Goal: Transaction & Acquisition: Obtain resource

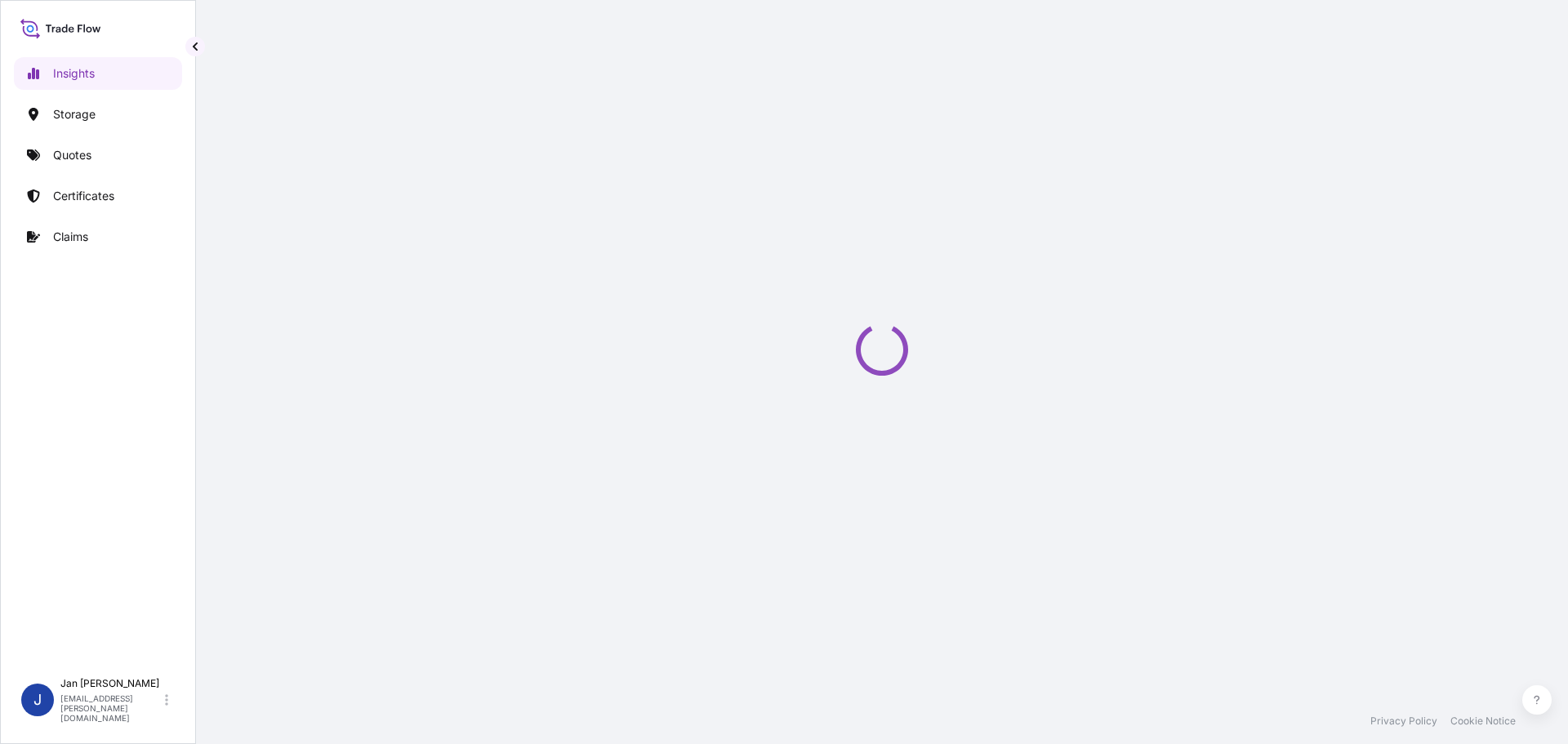
select select "2025"
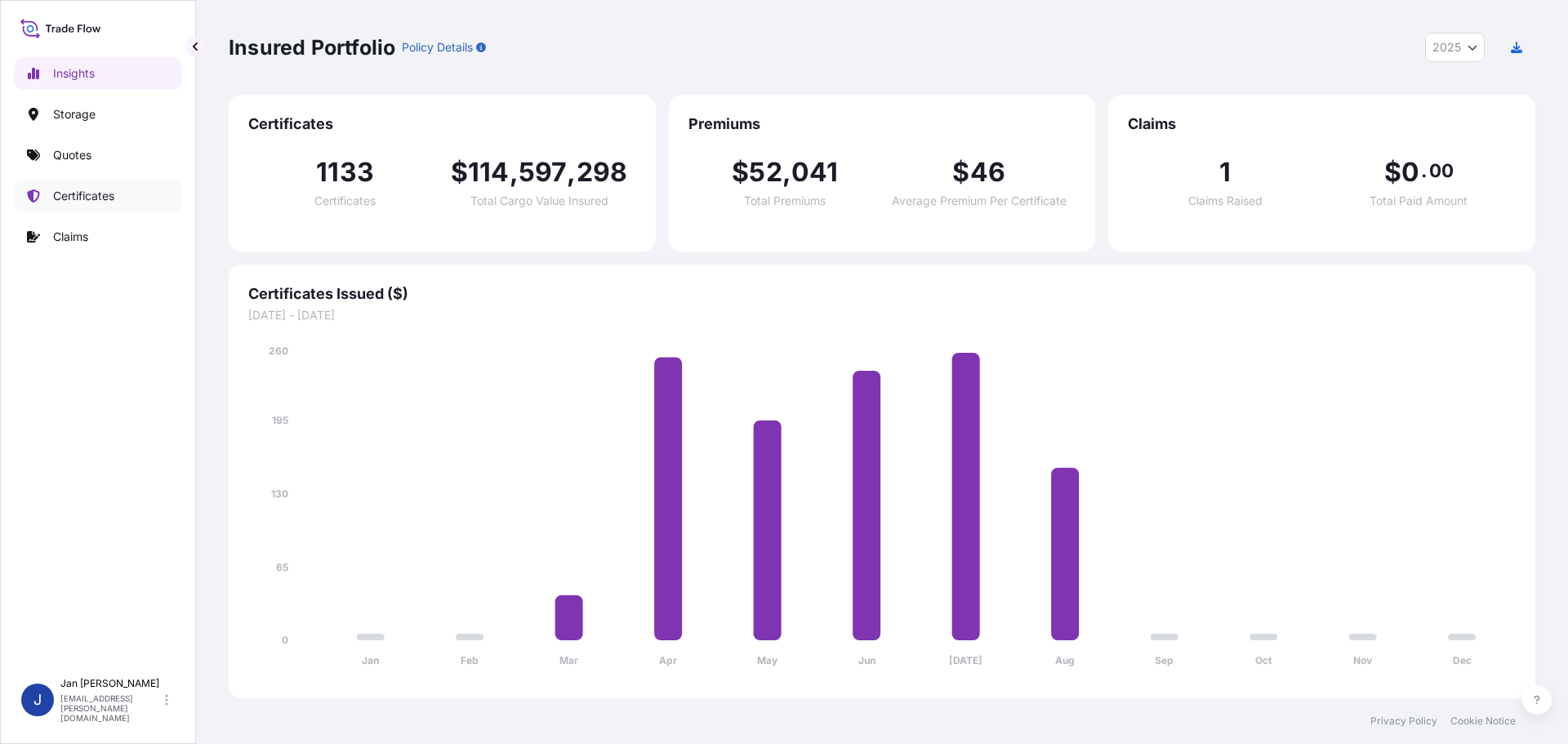
click at [142, 197] on link "Certificates" at bounding box center [98, 195] width 168 height 33
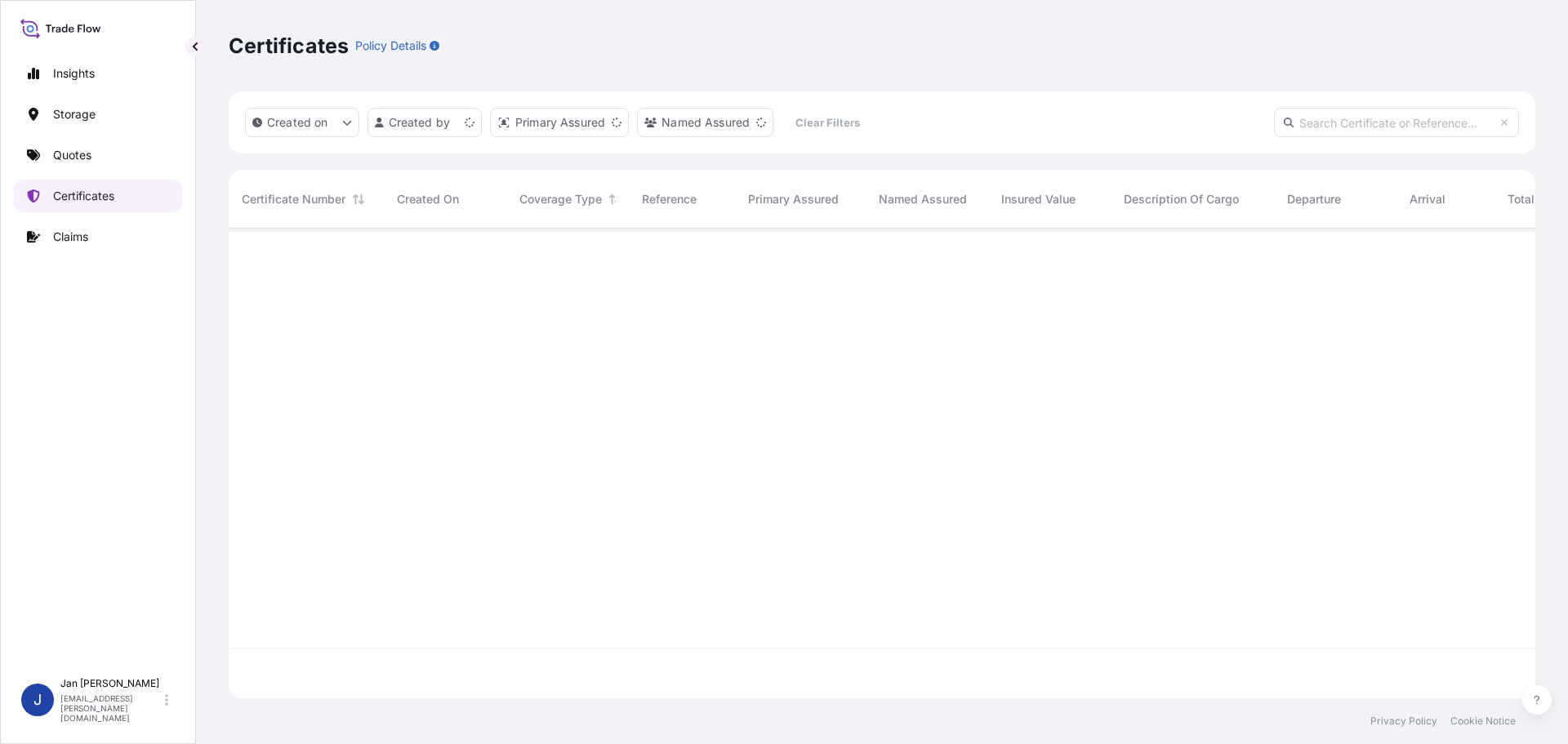
scroll to position [467, 1294]
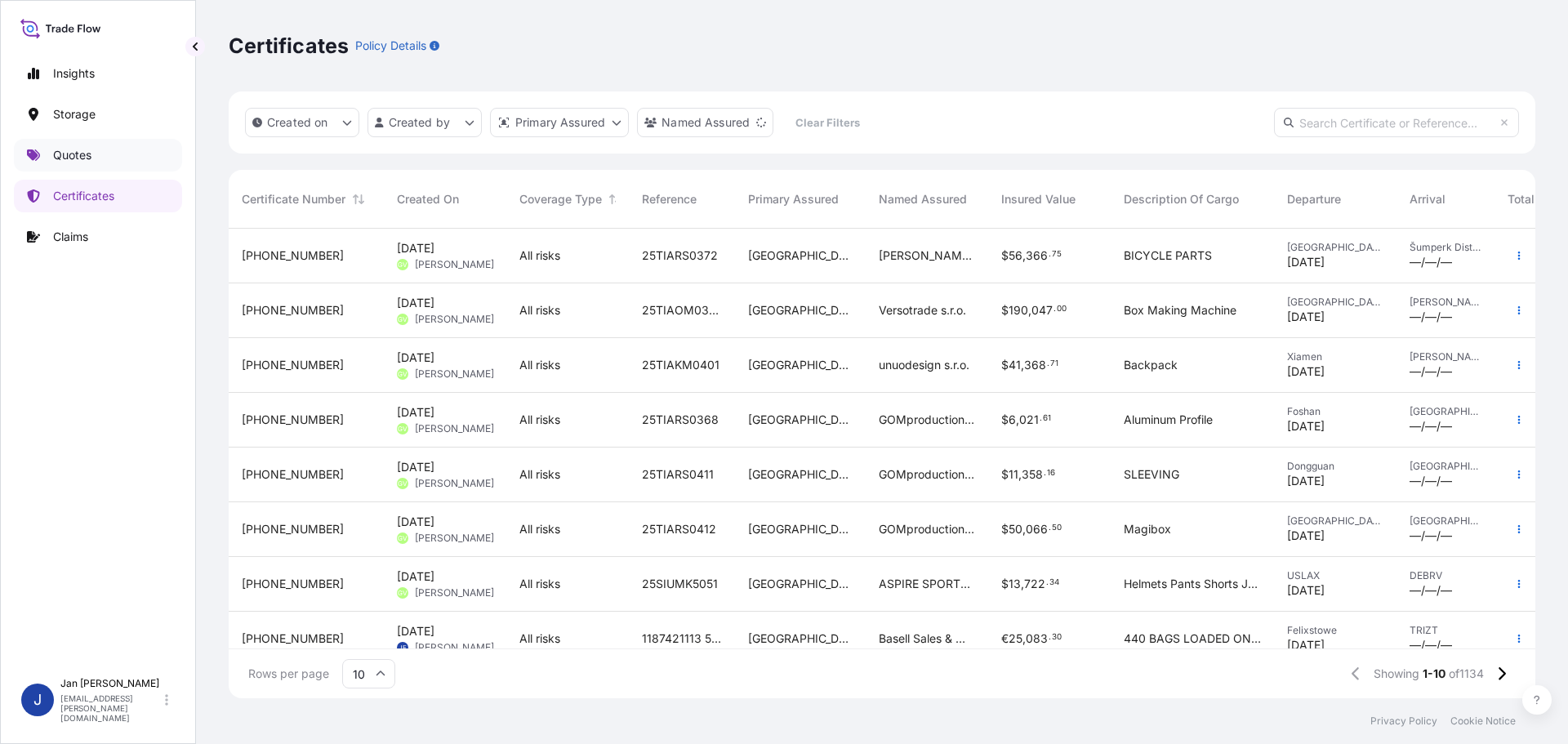
click at [104, 163] on link "Quotes" at bounding box center [98, 155] width 168 height 33
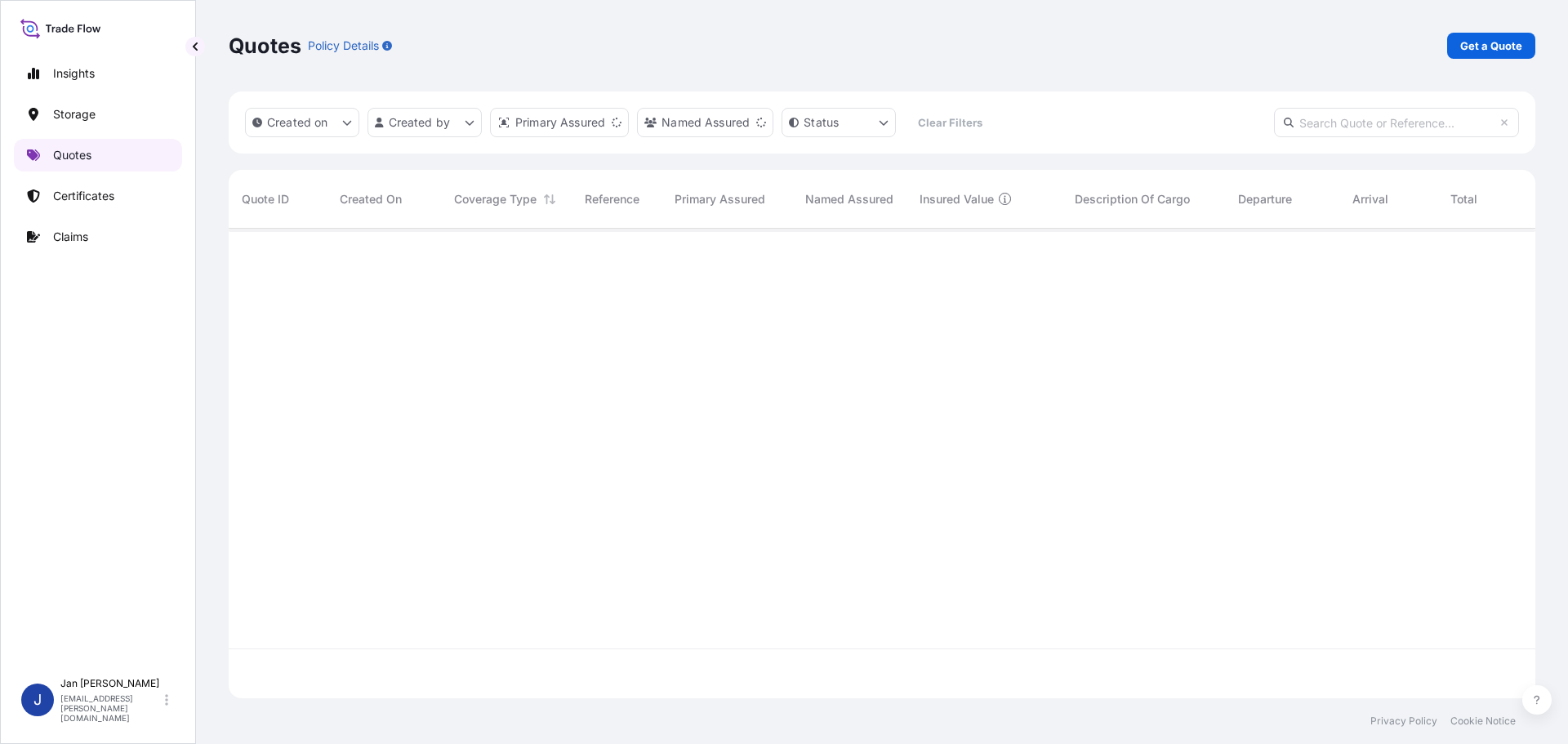
scroll to position [467, 1294]
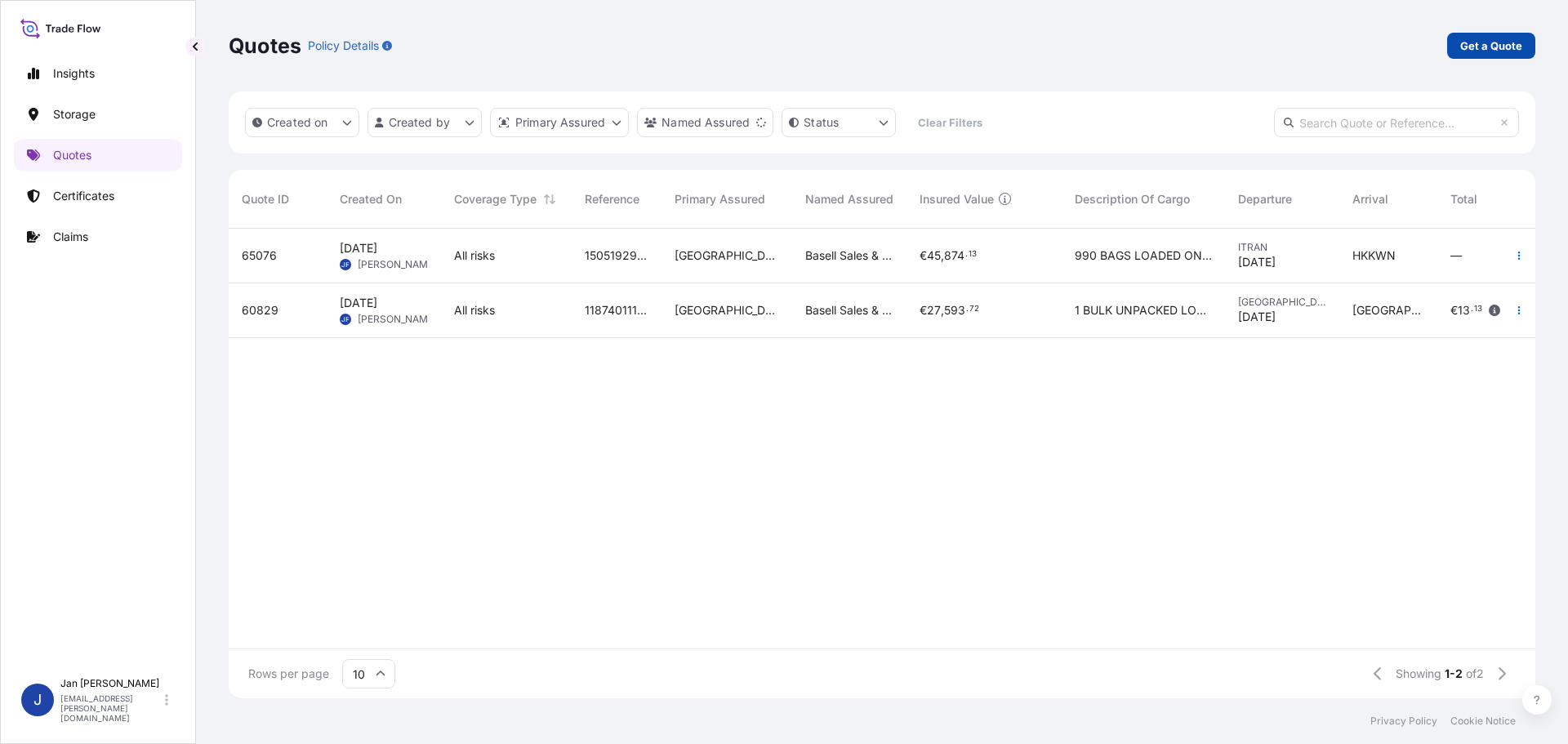
click at [1514, 51] on p "Get a Quote" at bounding box center [1491, 45] width 62 height 16
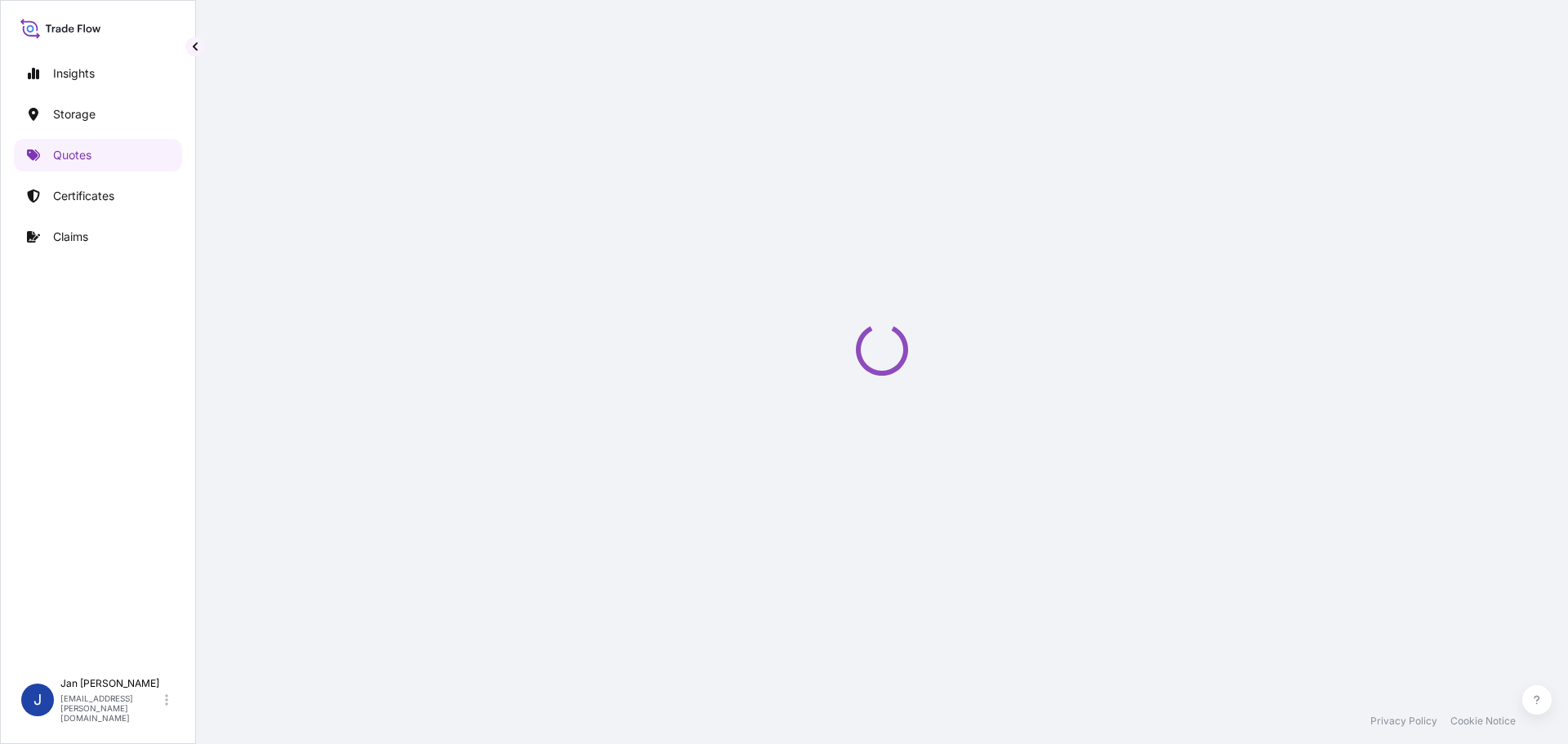
select select "Water"
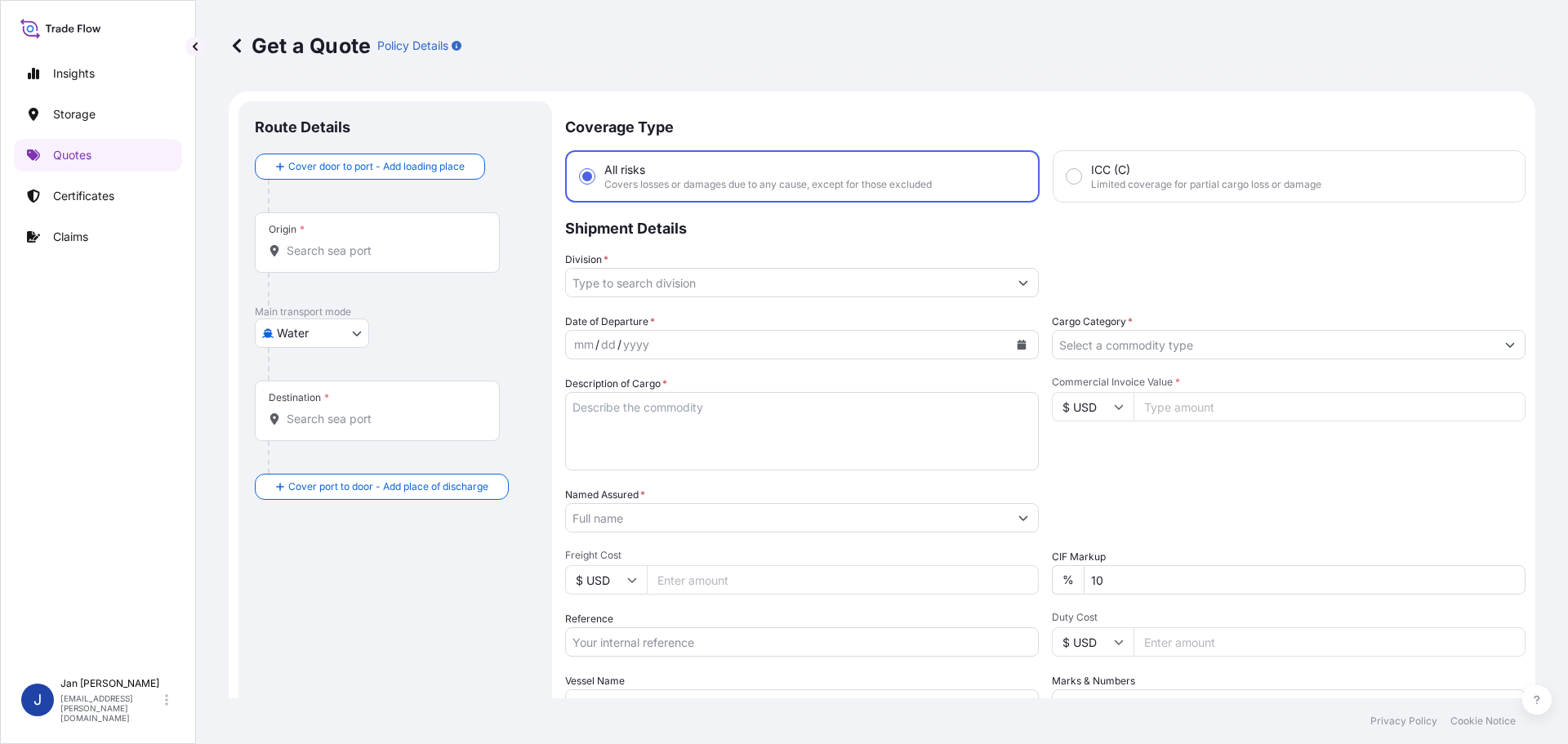
scroll to position [26, 0]
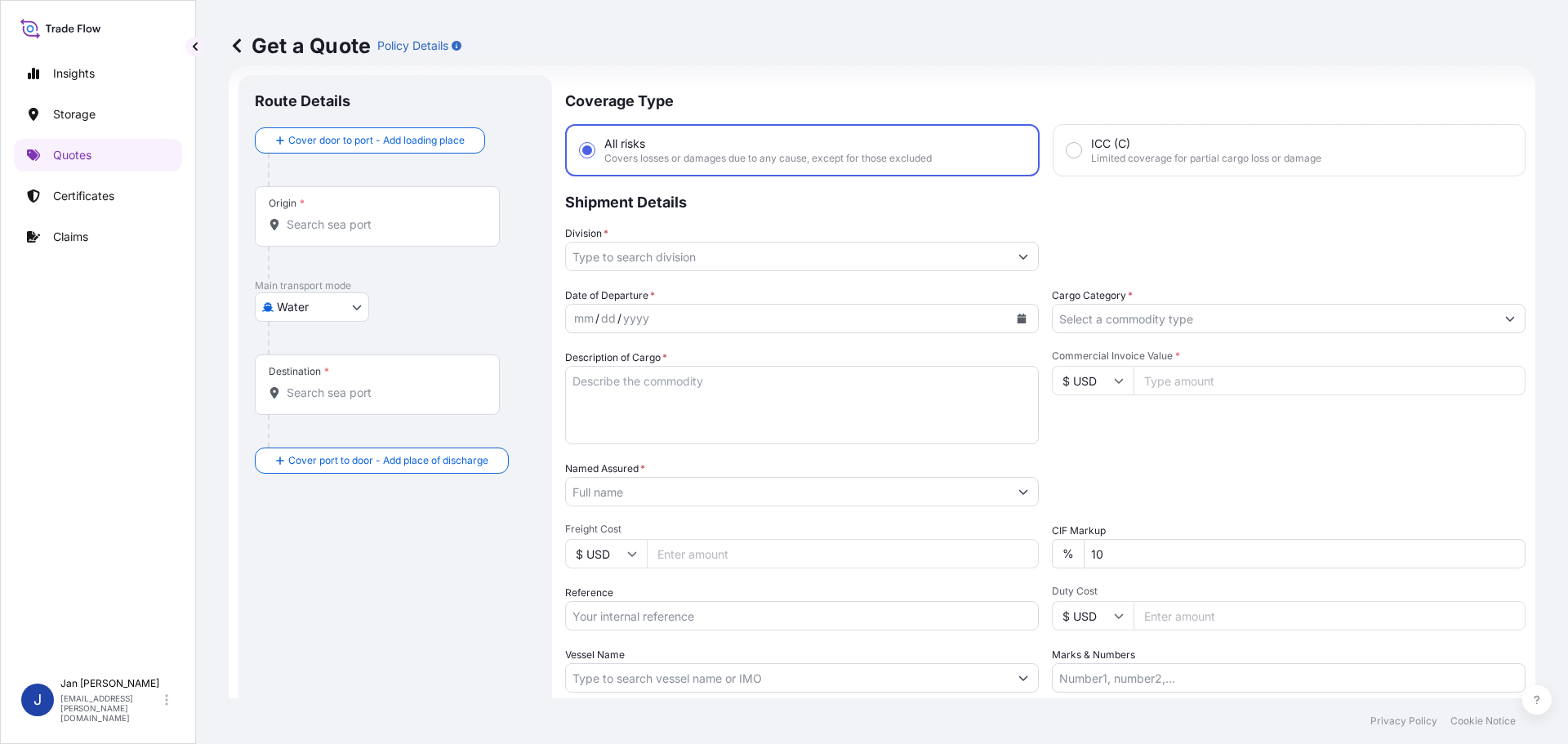
click at [361, 210] on div "Origin *" at bounding box center [377, 217] width 245 height 61
click at [367, 218] on input "Origin *" at bounding box center [382, 224] width 193 height 16
paste input "[GEOGRAPHIC_DATA]"
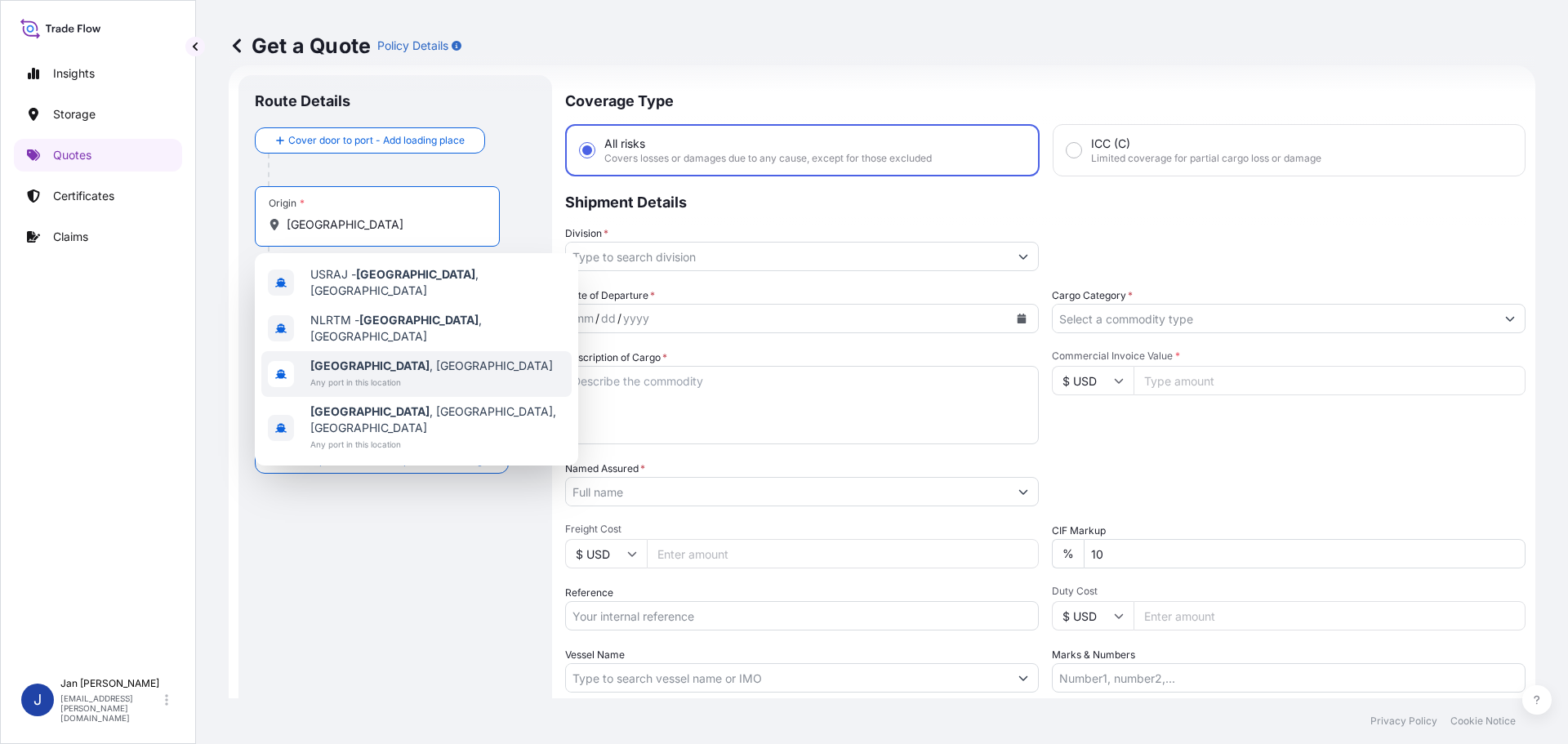
click at [381, 359] on span "[GEOGRAPHIC_DATA] , [GEOGRAPHIC_DATA]" at bounding box center [431, 366] width 243 height 16
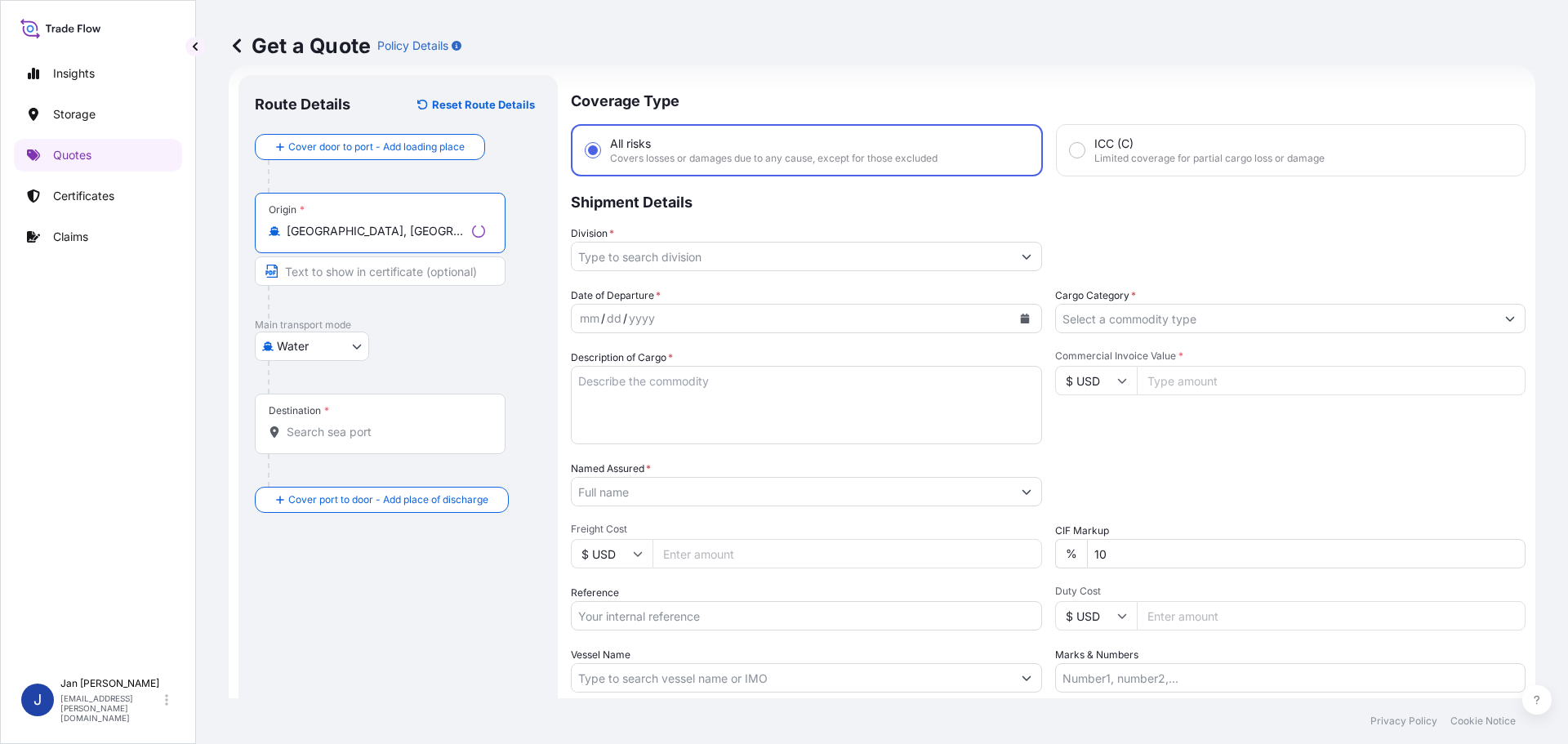
type input "[GEOGRAPHIC_DATA], [GEOGRAPHIC_DATA]"
click at [429, 364] on div at bounding box center [402, 377] width 268 height 33
click at [365, 444] on div "Destination *" at bounding box center [377, 424] width 245 height 61
click at [365, 441] on input "Destination *" at bounding box center [382, 431] width 193 height 16
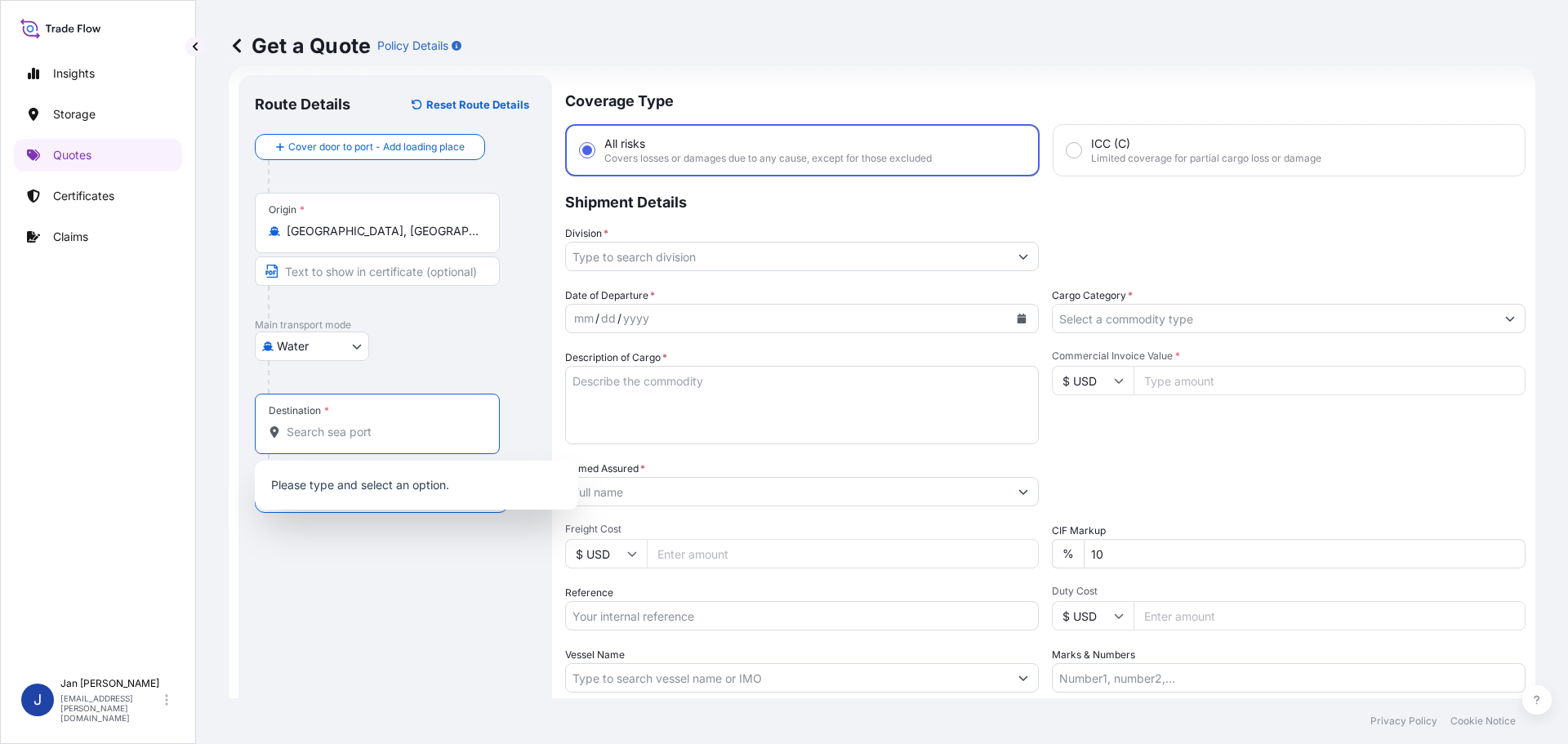
paste input "COEGA"
click at [400, 498] on div "ZAZBA - [GEOGRAPHIC_DATA] , [GEOGRAPHIC_DATA]" at bounding box center [416, 487] width 310 height 40
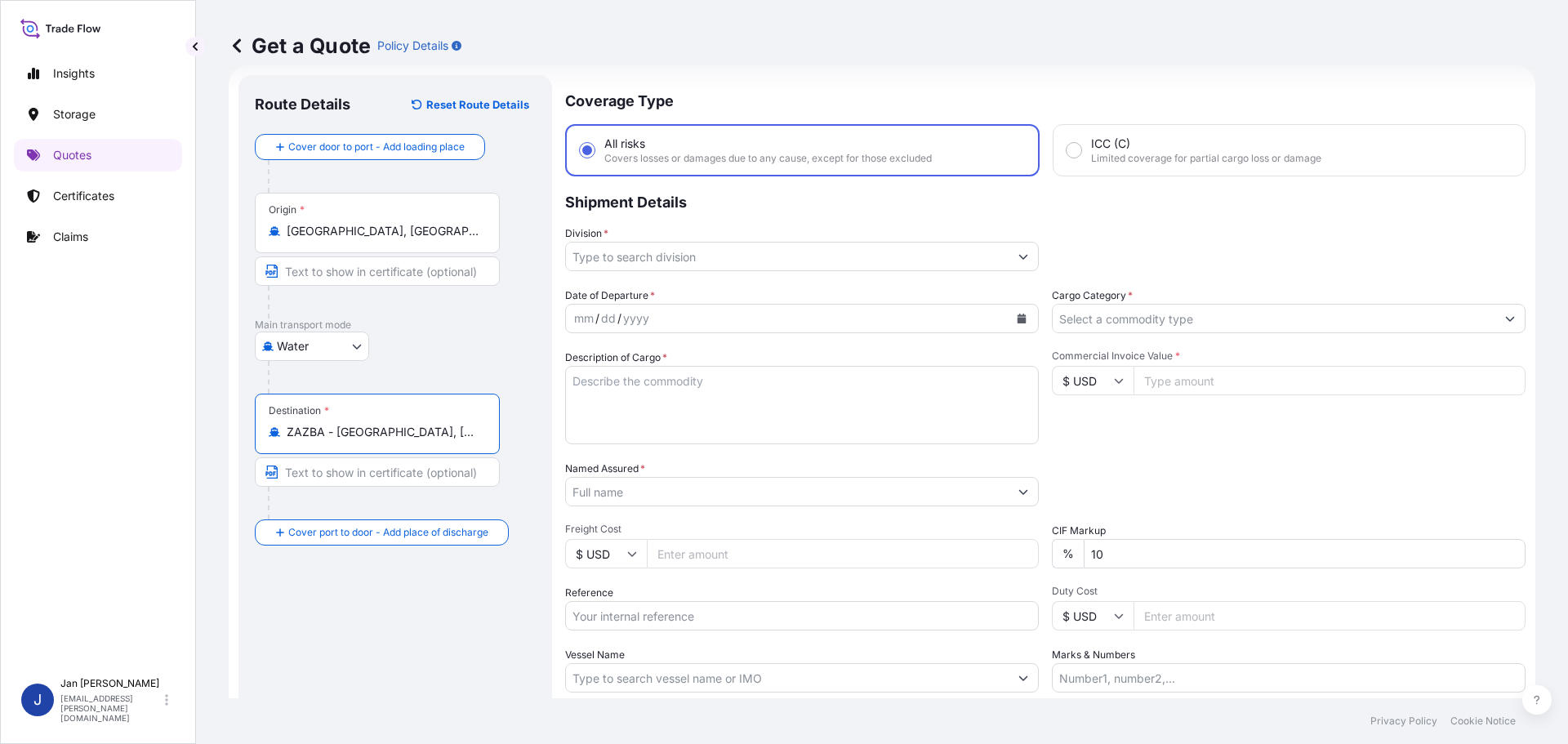
type input "ZAZBA - [GEOGRAPHIC_DATA], [GEOGRAPHIC_DATA]"
click at [460, 629] on div "Route Details Reset Route Details Cover door to port - Add loading place Place …" at bounding box center [398, 445] width 286 height 707
click at [674, 274] on div "Coverage Type All risks Covers losses or damages due to any cause, except for t…" at bounding box center [1045, 445] width 960 height 740
click at [669, 260] on input "Division *" at bounding box center [787, 256] width 443 height 29
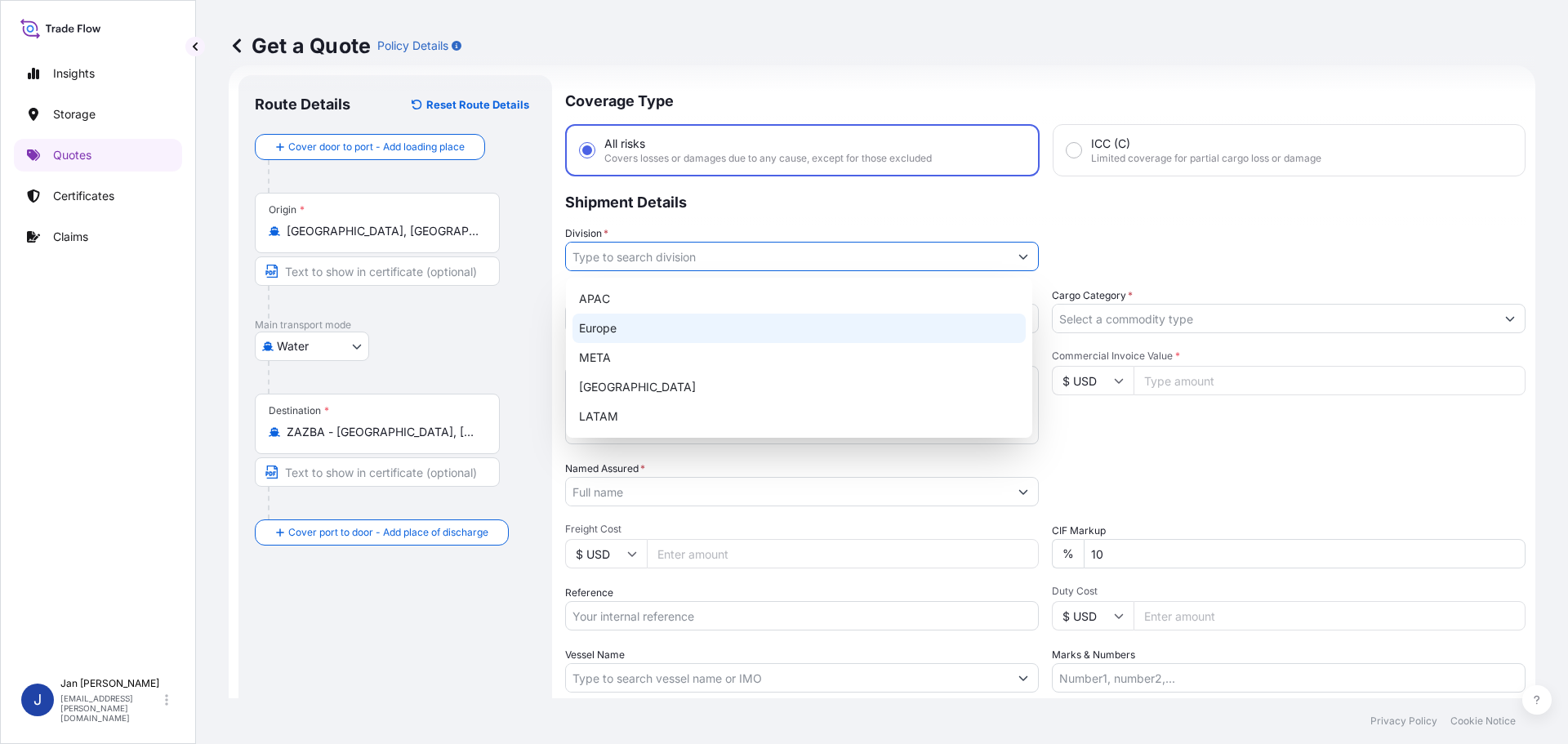
click at [665, 322] on div "Europe" at bounding box center [799, 328] width 453 height 29
type input "Europe"
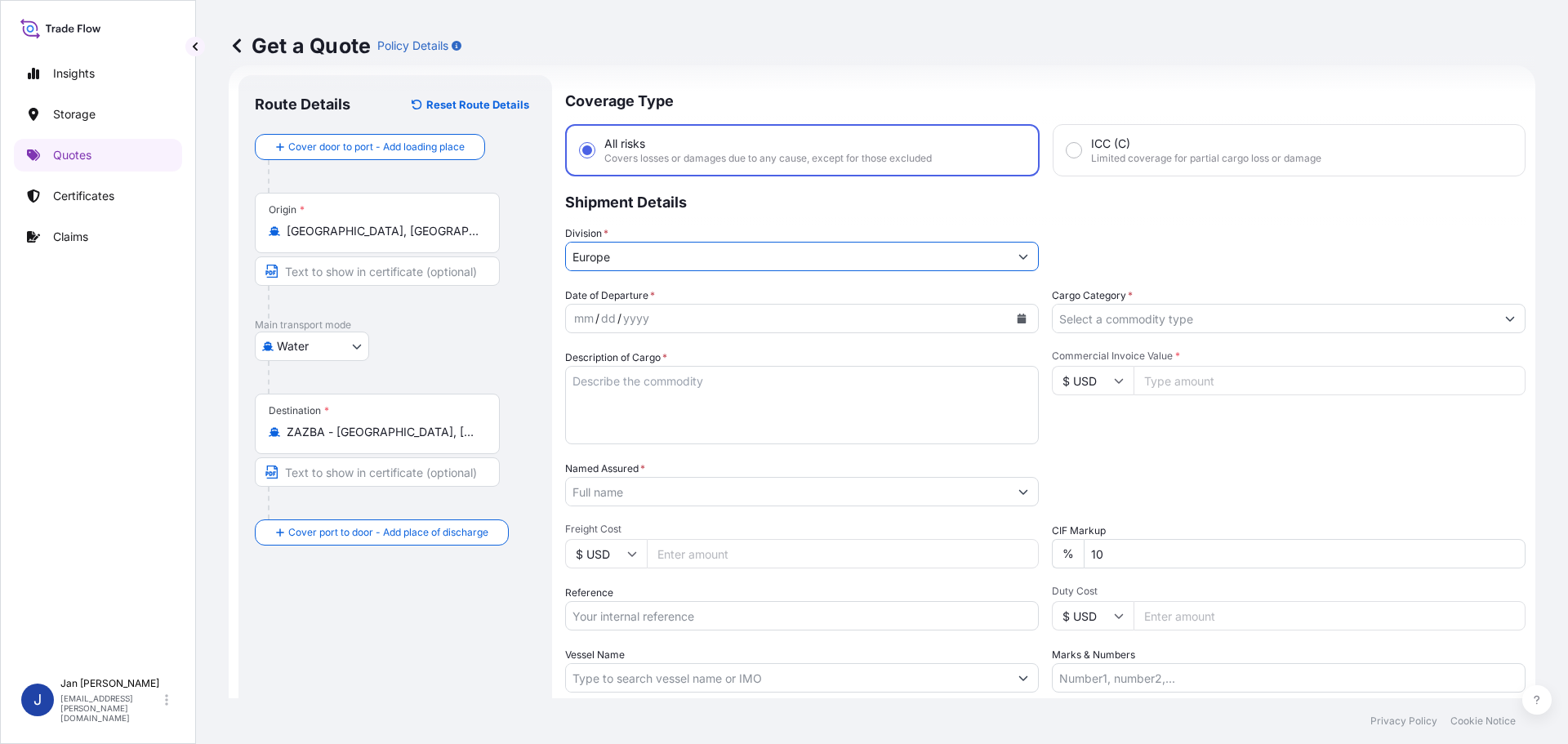
click at [664, 313] on div "mm / dd / yyyy" at bounding box center [787, 318] width 443 height 29
click at [1019, 316] on icon "Calendar" at bounding box center [1021, 318] width 9 height 10
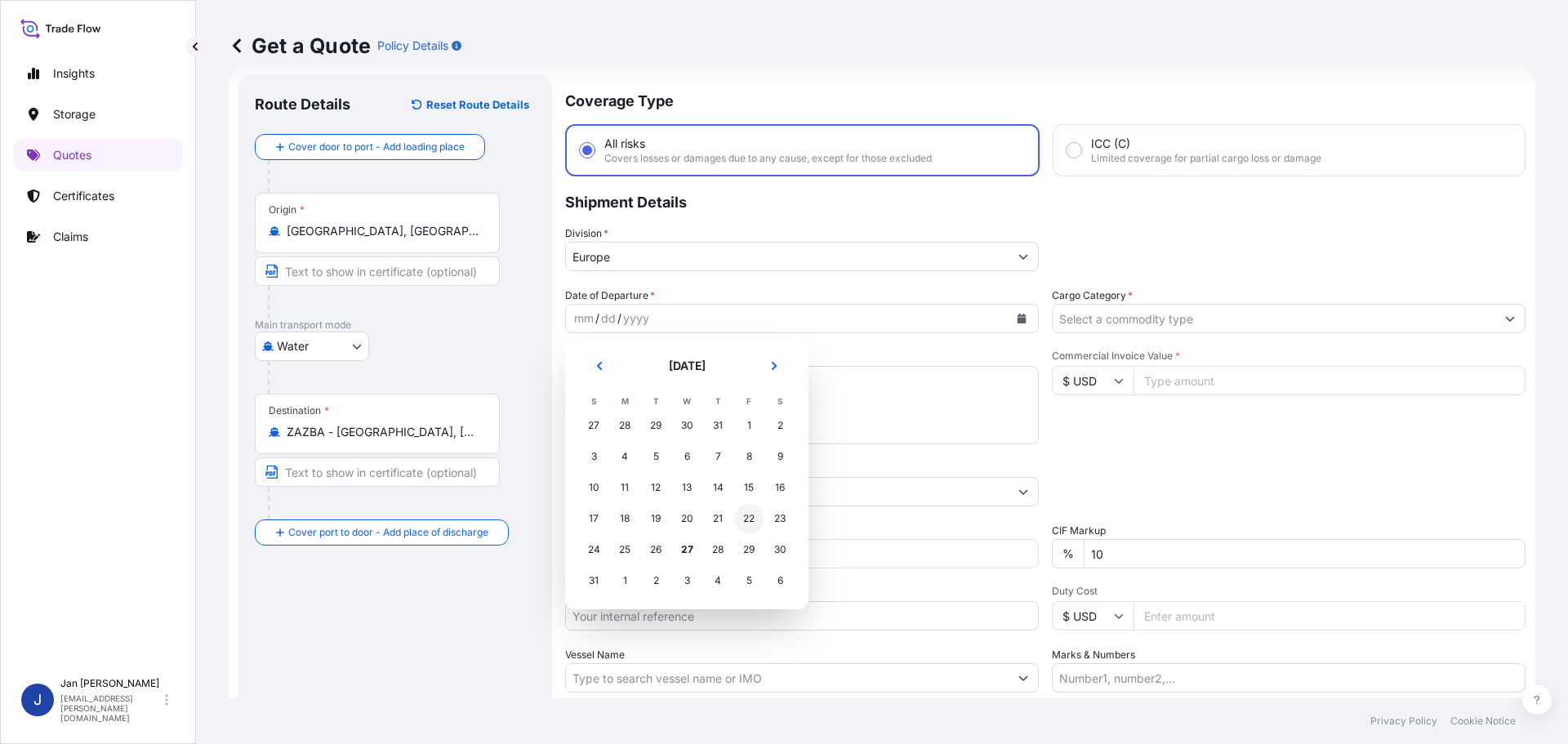
click at [755, 521] on div "22" at bounding box center [749, 518] width 29 height 29
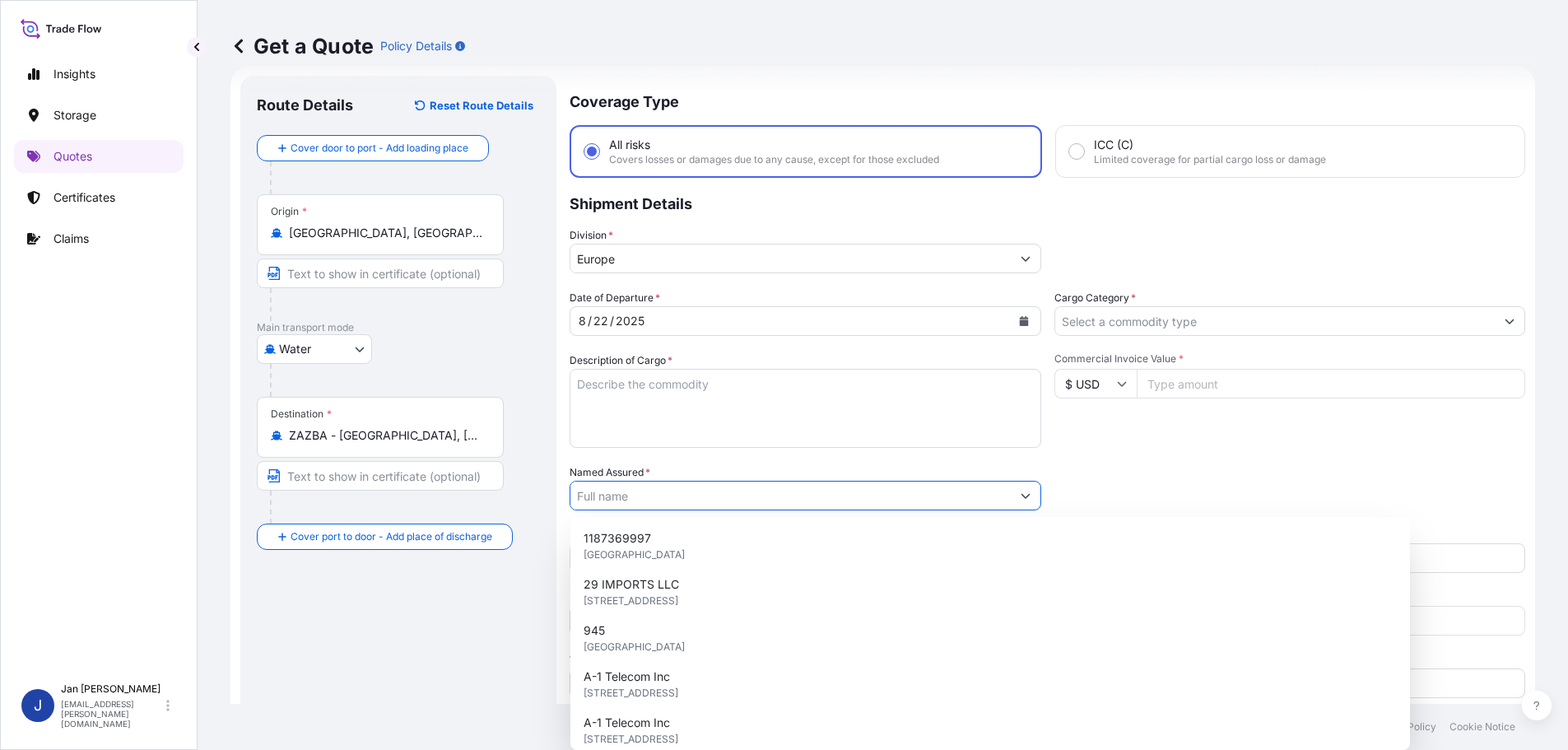
click at [666, 494] on input "Named Assured *" at bounding box center [790, 495] width 441 height 30
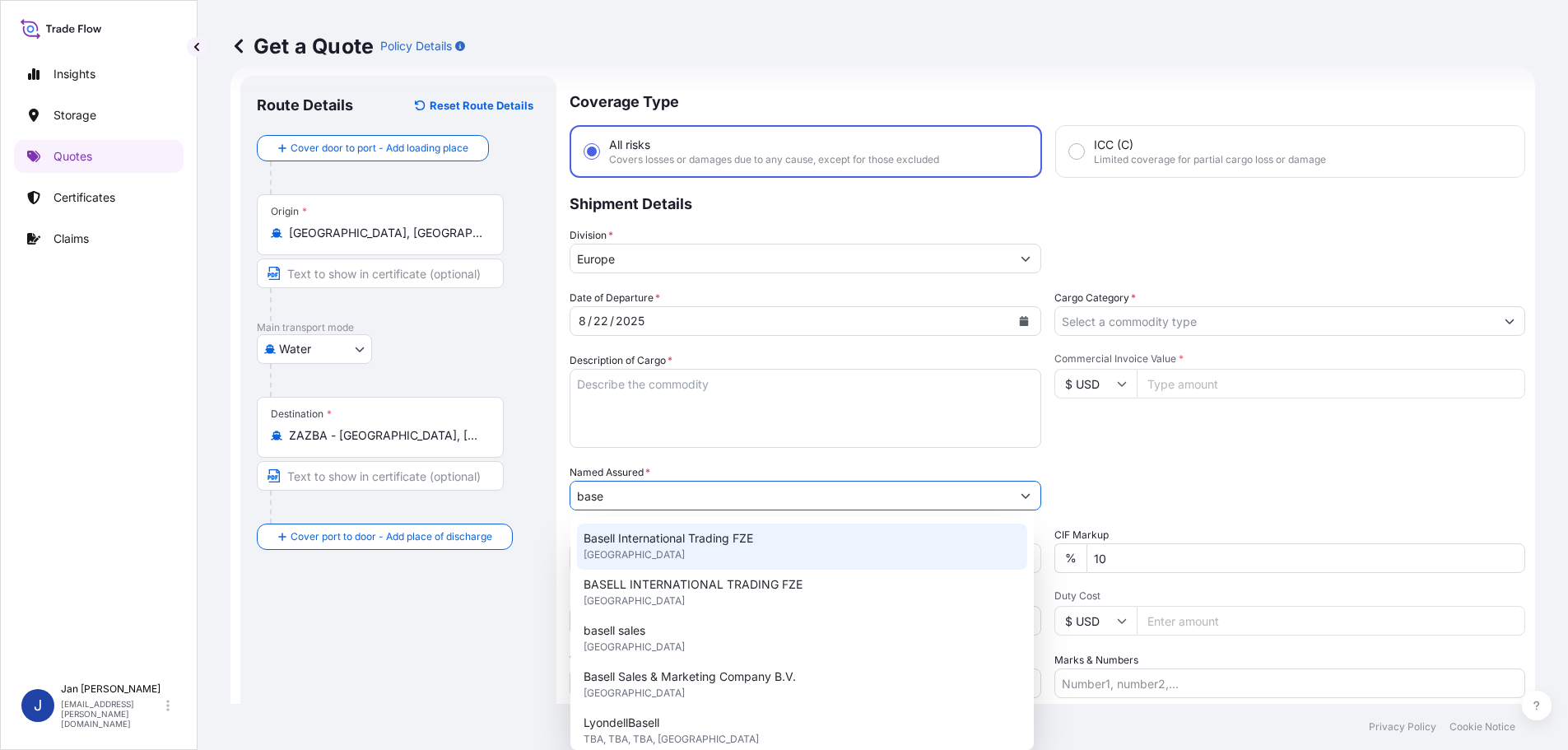
click at [663, 535] on span "Basell International Trading FZE" at bounding box center [668, 538] width 170 height 16
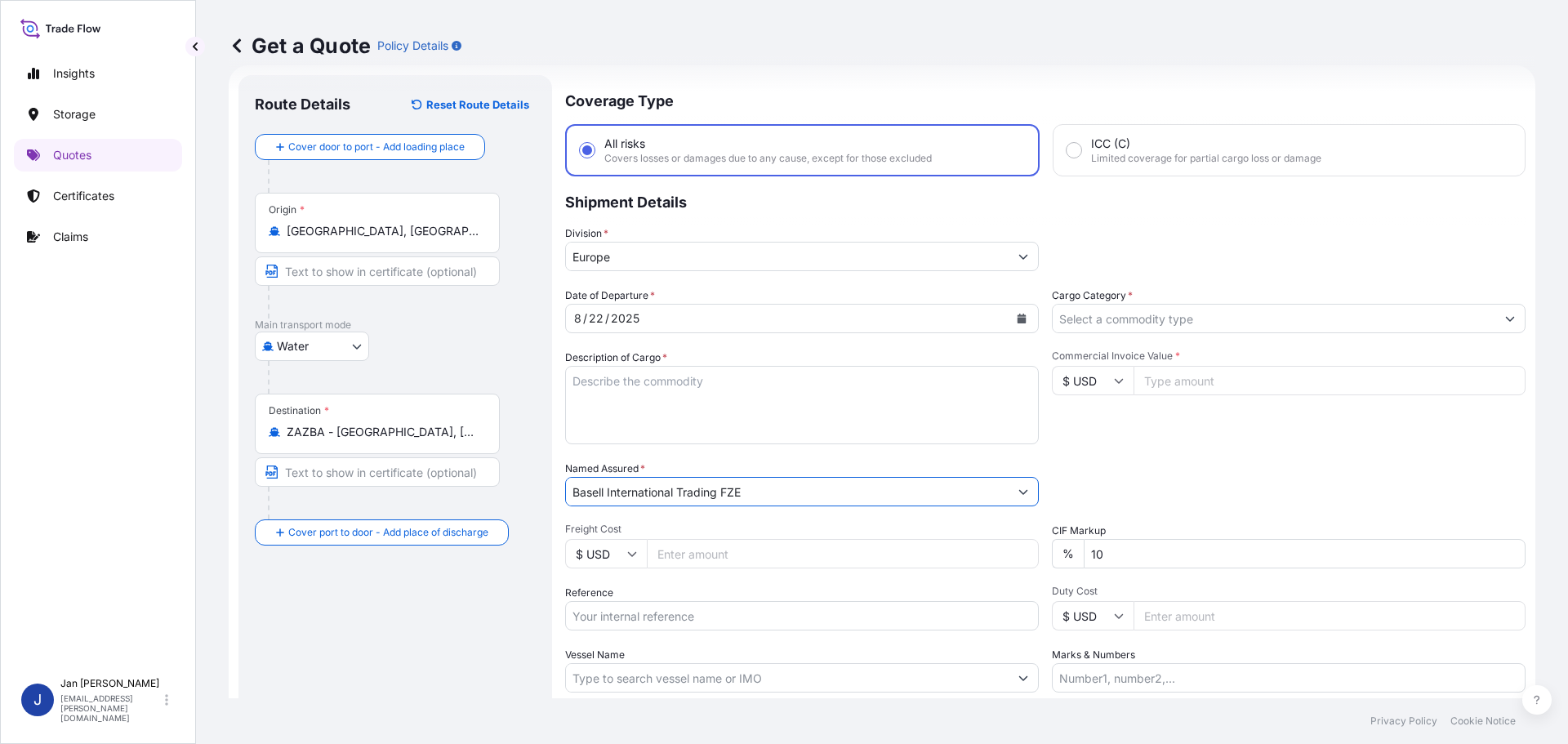
type input "Basell International Trading FZE"
click at [1180, 308] on input "Cargo Category *" at bounding box center [1274, 318] width 443 height 29
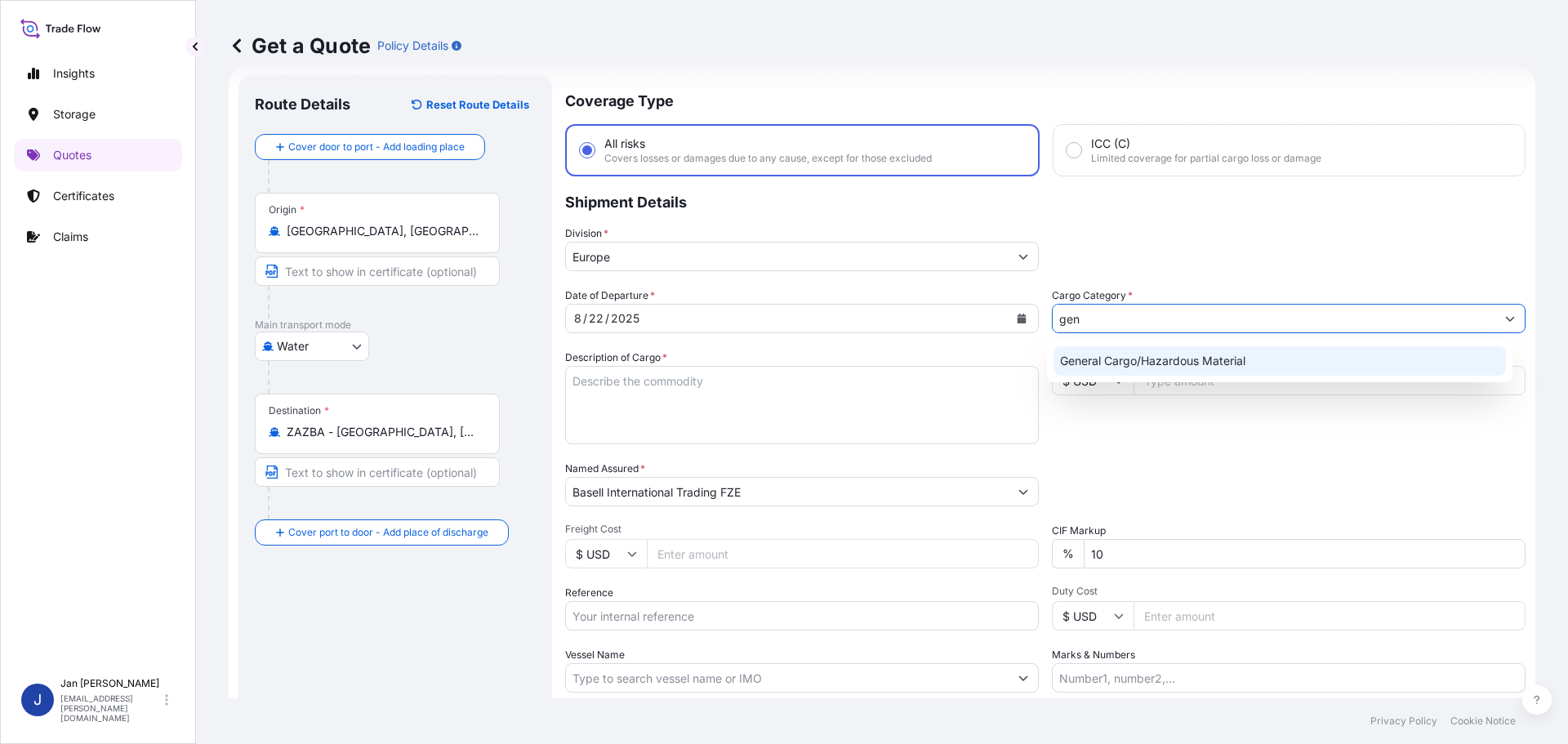
click at [1154, 356] on div "General Cargo/Hazardous Material" at bounding box center [1280, 361] width 453 height 29
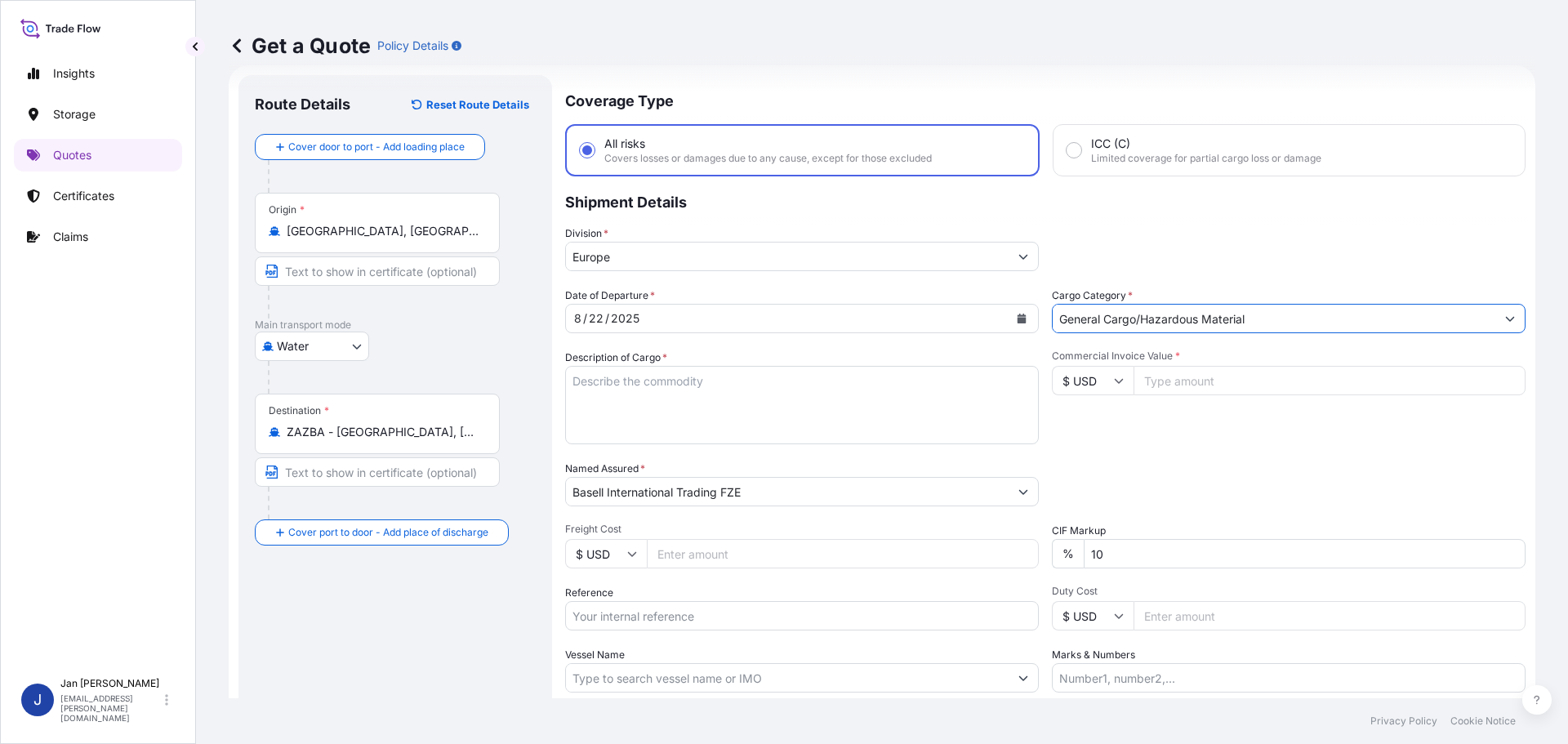
type input "General Cargo/Hazardous Material"
click at [1171, 260] on div "Division * [GEOGRAPHIC_DATA]" at bounding box center [1045, 249] width 960 height 45
click at [636, 604] on input "Reference" at bounding box center [802, 616] width 473 height 29
paste input "1187407084"
type input "1187407084"
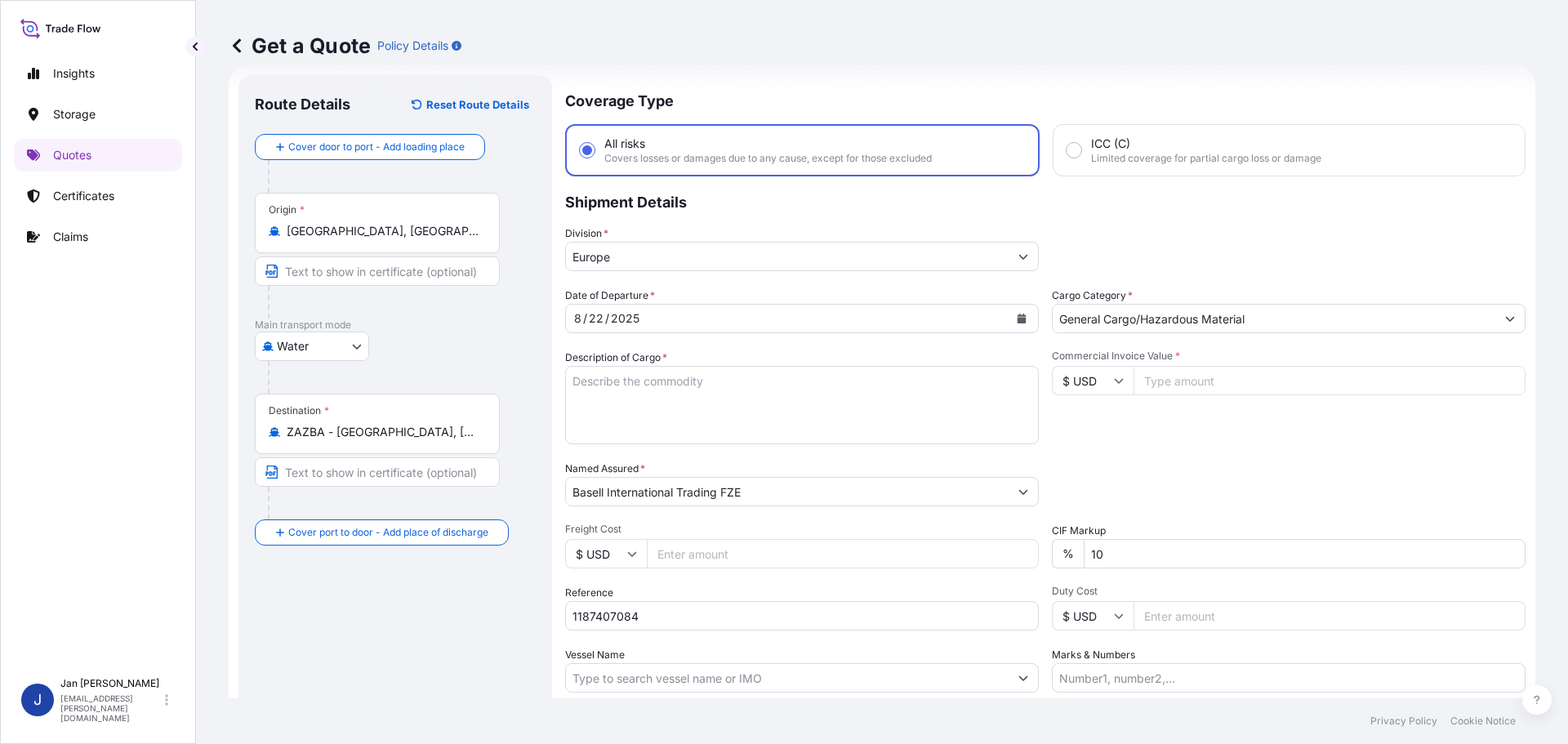
click at [1247, 463] on div "Packing Category Type to search a container mode Please select a primary mode o…" at bounding box center [1288, 484] width 473 height 45
click at [792, 672] on input "Vessel Name" at bounding box center [787, 677] width 443 height 29
paste input "ONE RESPONSIBILITY"
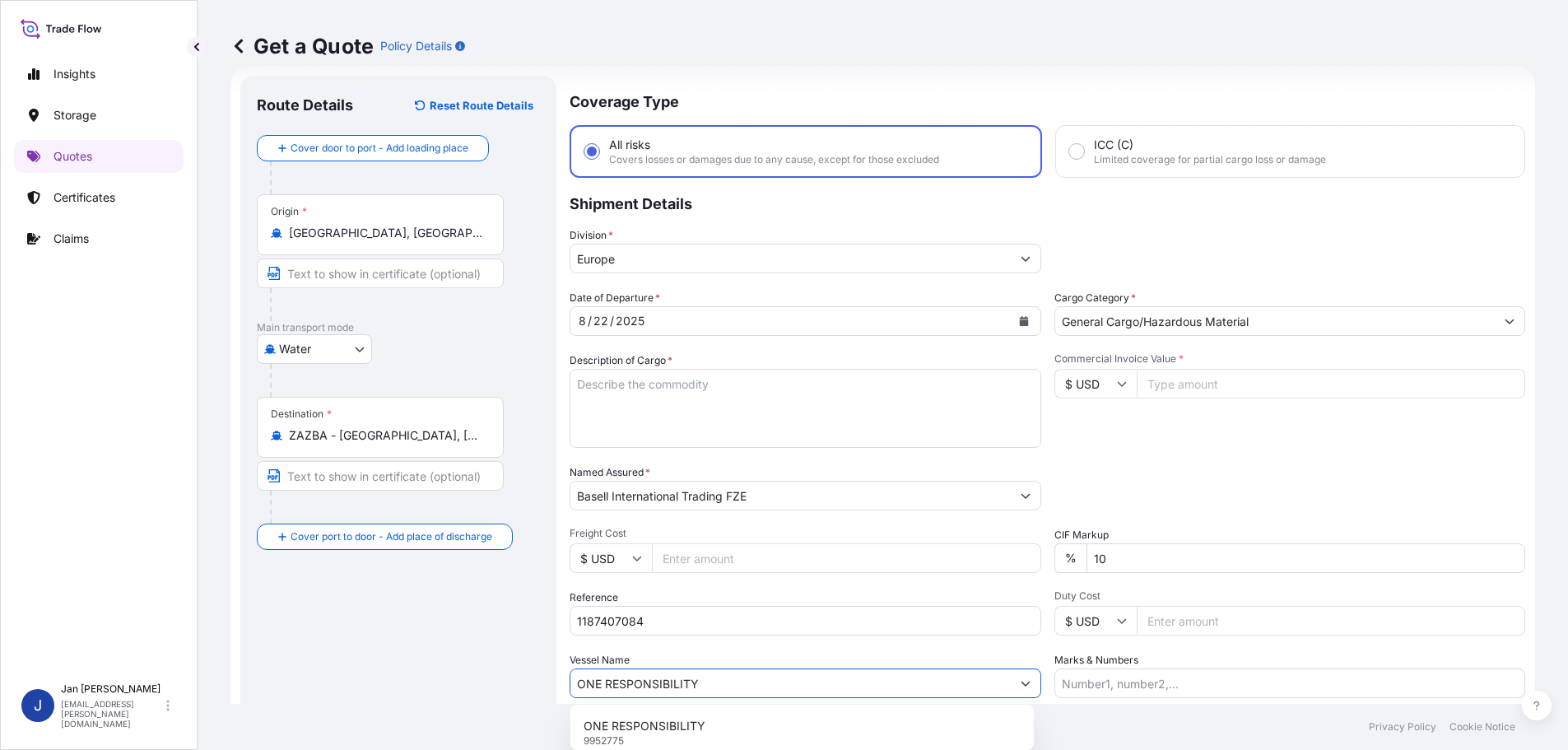
type input "ONE RESPONSIBILITY"
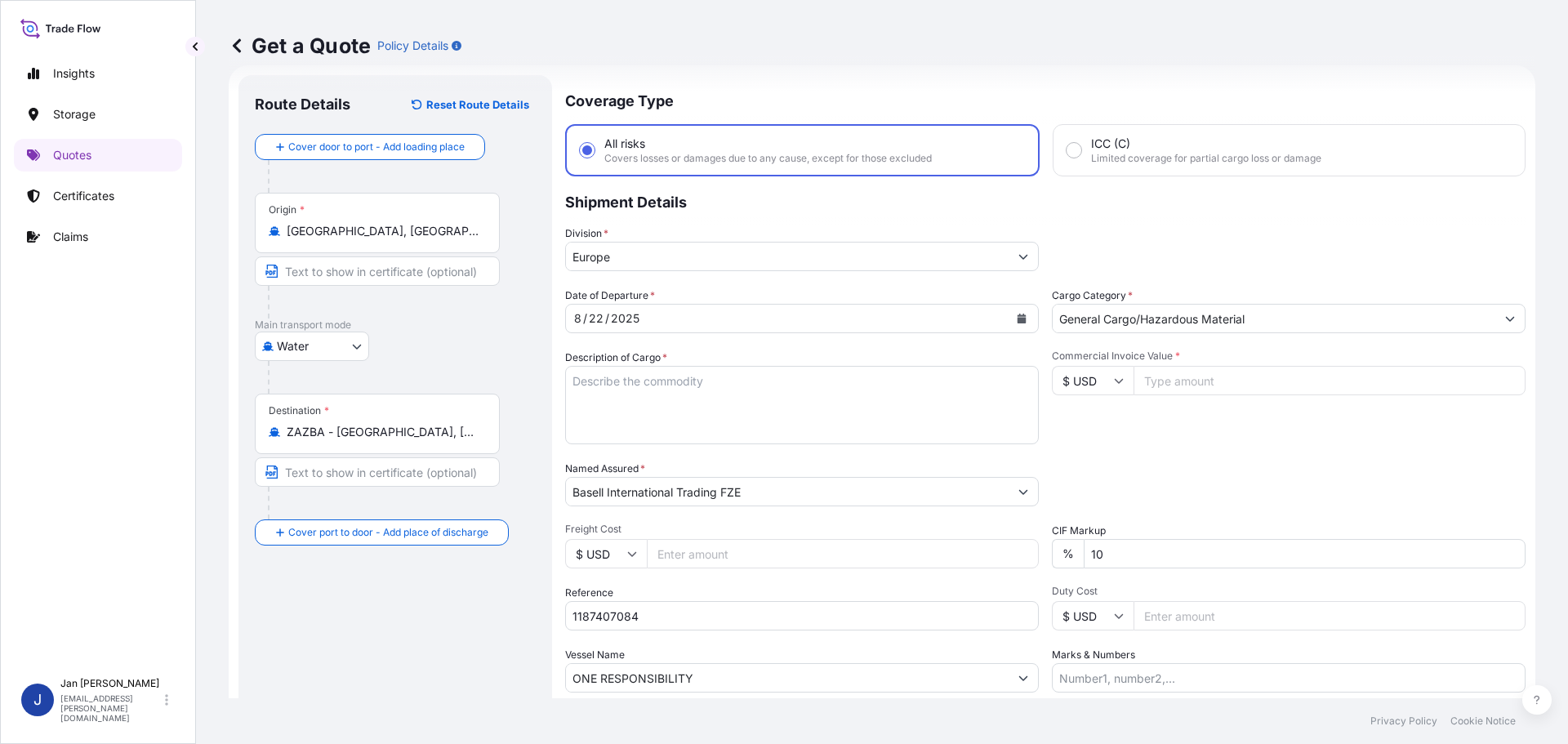
click at [1088, 379] on input "$ USD" at bounding box center [1092, 380] width 82 height 29
click at [1069, 435] on div "€ EUR" at bounding box center [1086, 426] width 68 height 31
type input "€ EUR"
click at [1273, 383] on input "Commercial Invoice Value *" at bounding box center [1329, 380] width 392 height 29
click at [1273, 383] on input "51022.50" at bounding box center [1329, 380] width 392 height 29
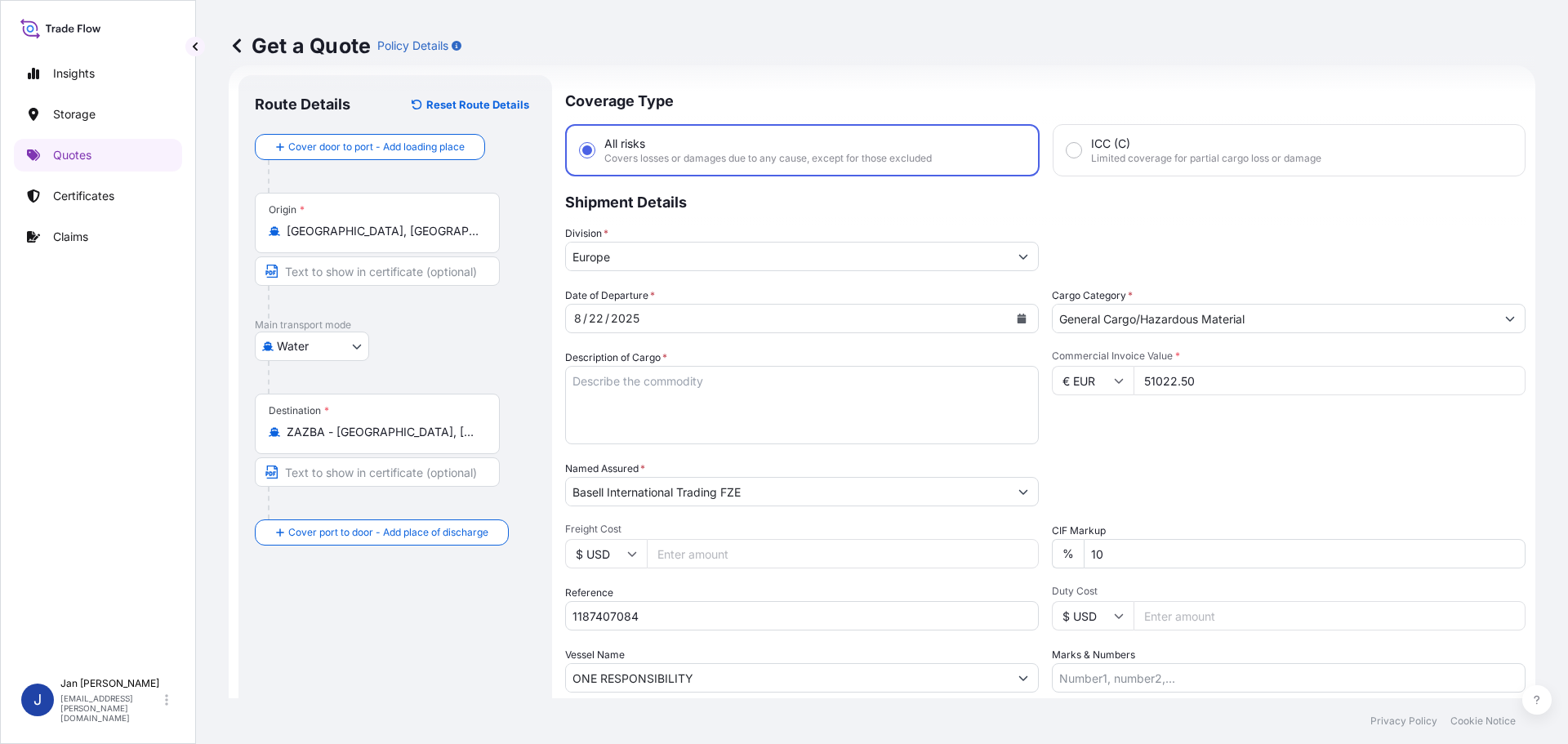
type input "51022.50"
click at [1283, 453] on div "Date of Departure * [DATE] Cargo Category * General Cargo/Hazardous Material De…" at bounding box center [1045, 490] width 960 height 405
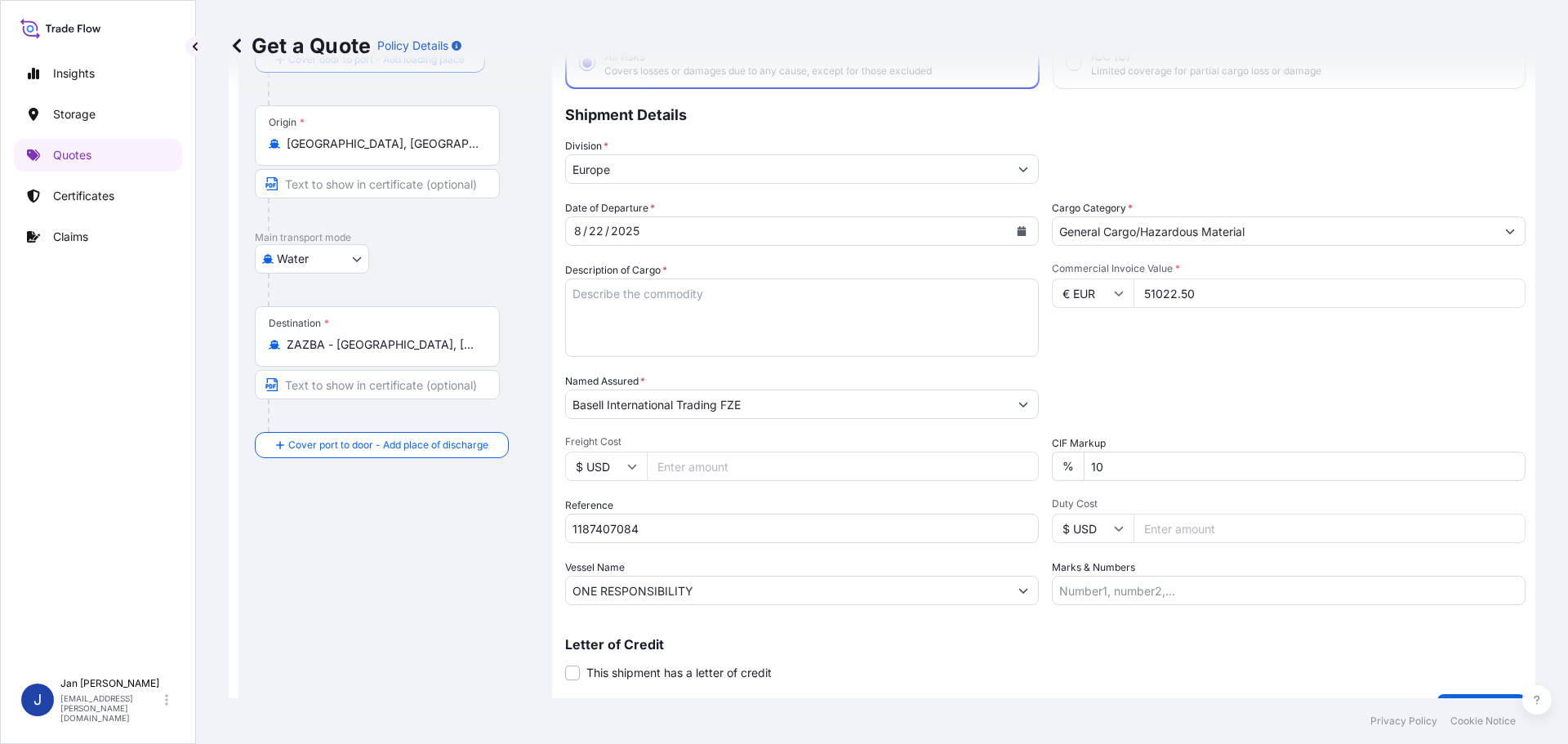
scroll to position [152, 0]
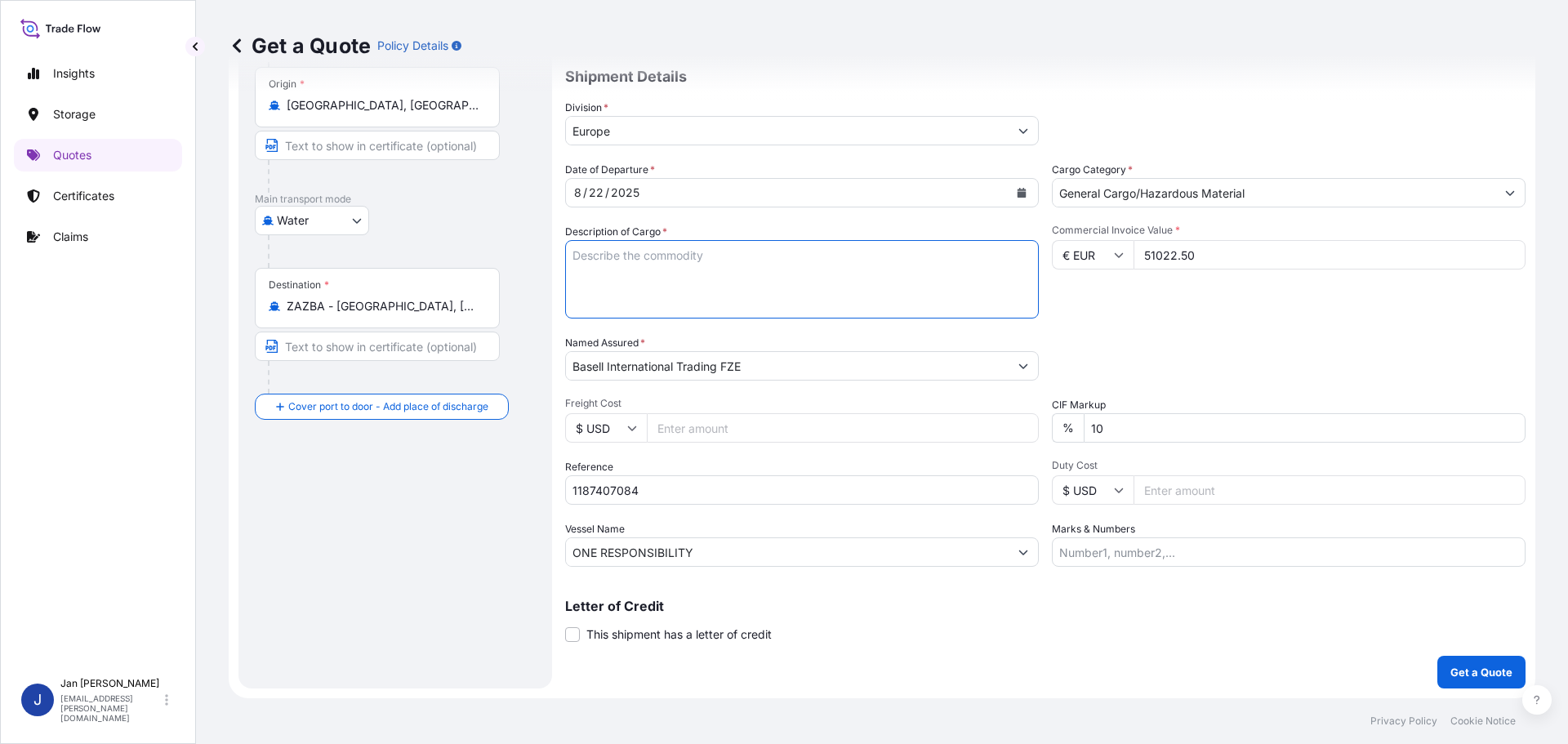
click at [718, 307] on textarea "Description of Cargo *" at bounding box center [802, 279] width 473 height 78
paste textarea "POLYETHYLENE 2 BULK UNPACKED LOADED INTO 2 20' DRY VAN LUPOLEN 4261AG 39012090"
type textarea "POLYETHYLENE 2 BULK UNPACKED LOADED INTO 2 20' DRY VAN LUPOLEN 4261AG 39012090"
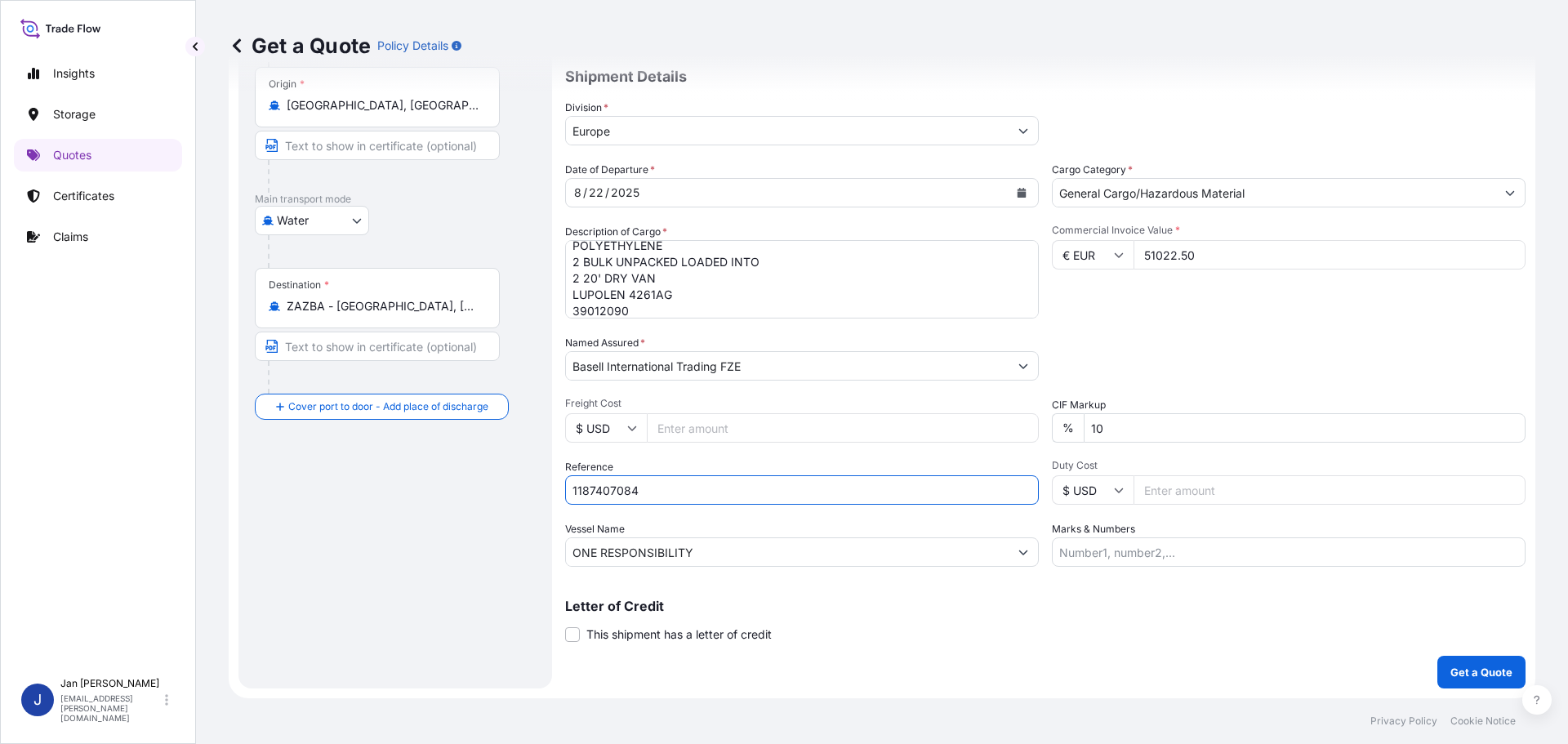
click at [775, 495] on input "1187407084" at bounding box center [802, 490] width 473 height 29
paste input "5013041640 / 5013036921 / 304218319"
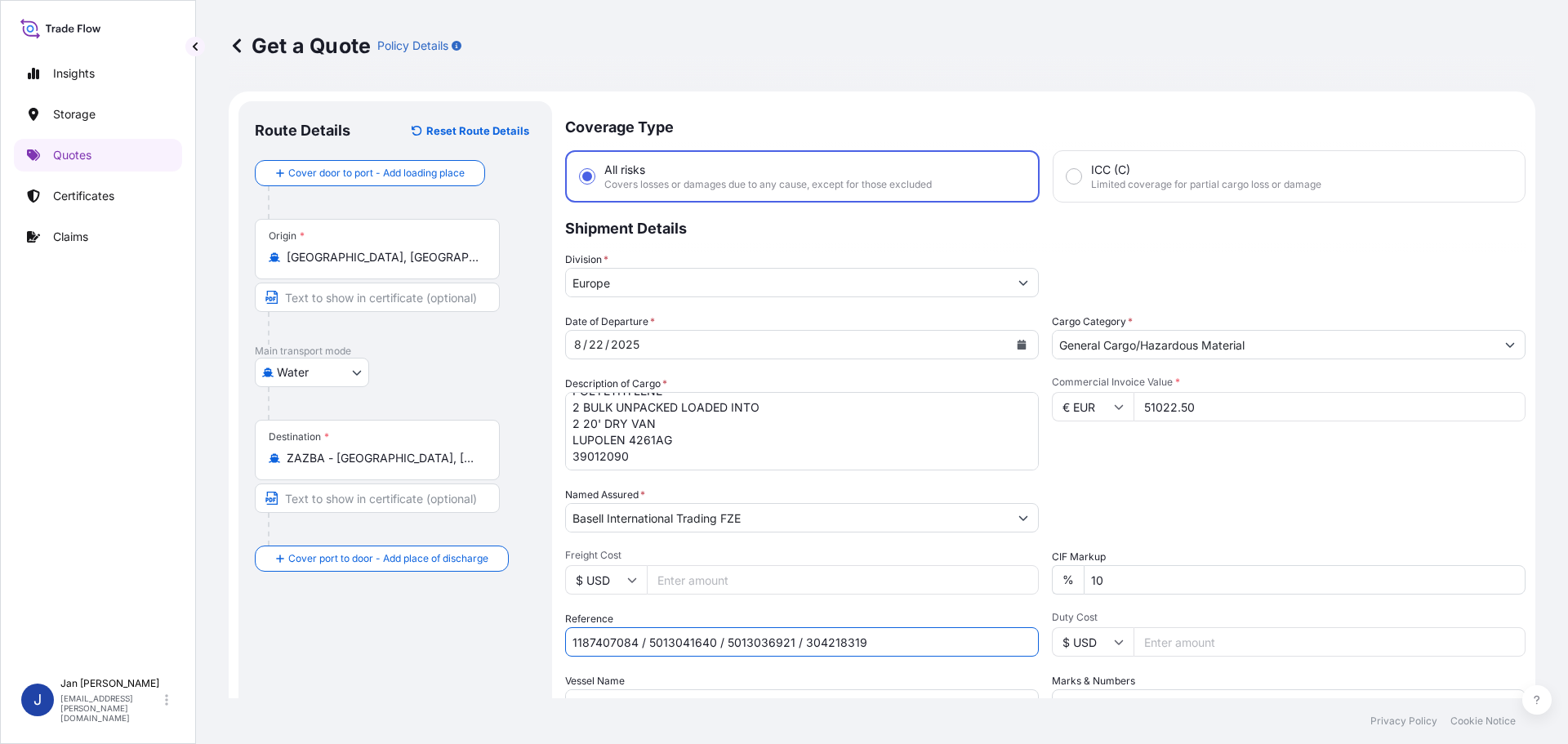
scroll to position [18, 0]
type input "1187407084 / 5013041640 / 5013036921 / 304218319"
click at [1090, 610] on div "Date of Departure * [DATE] Cargo Category * General Cargo/Hazardous Material De…" at bounding box center [1045, 516] width 960 height 405
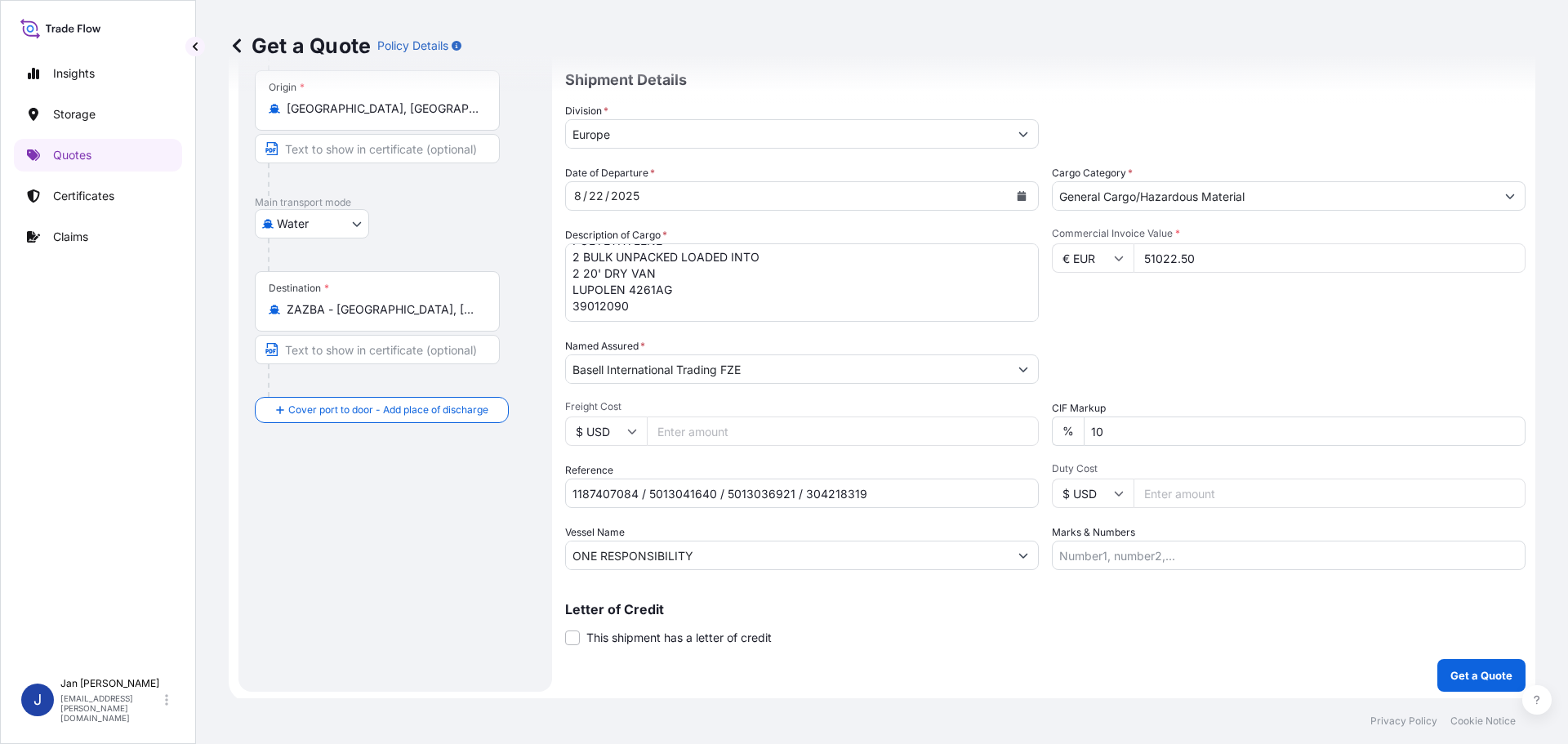
scroll to position [152, 0]
click at [1462, 674] on p "Get a Quote" at bounding box center [1481, 672] width 62 height 16
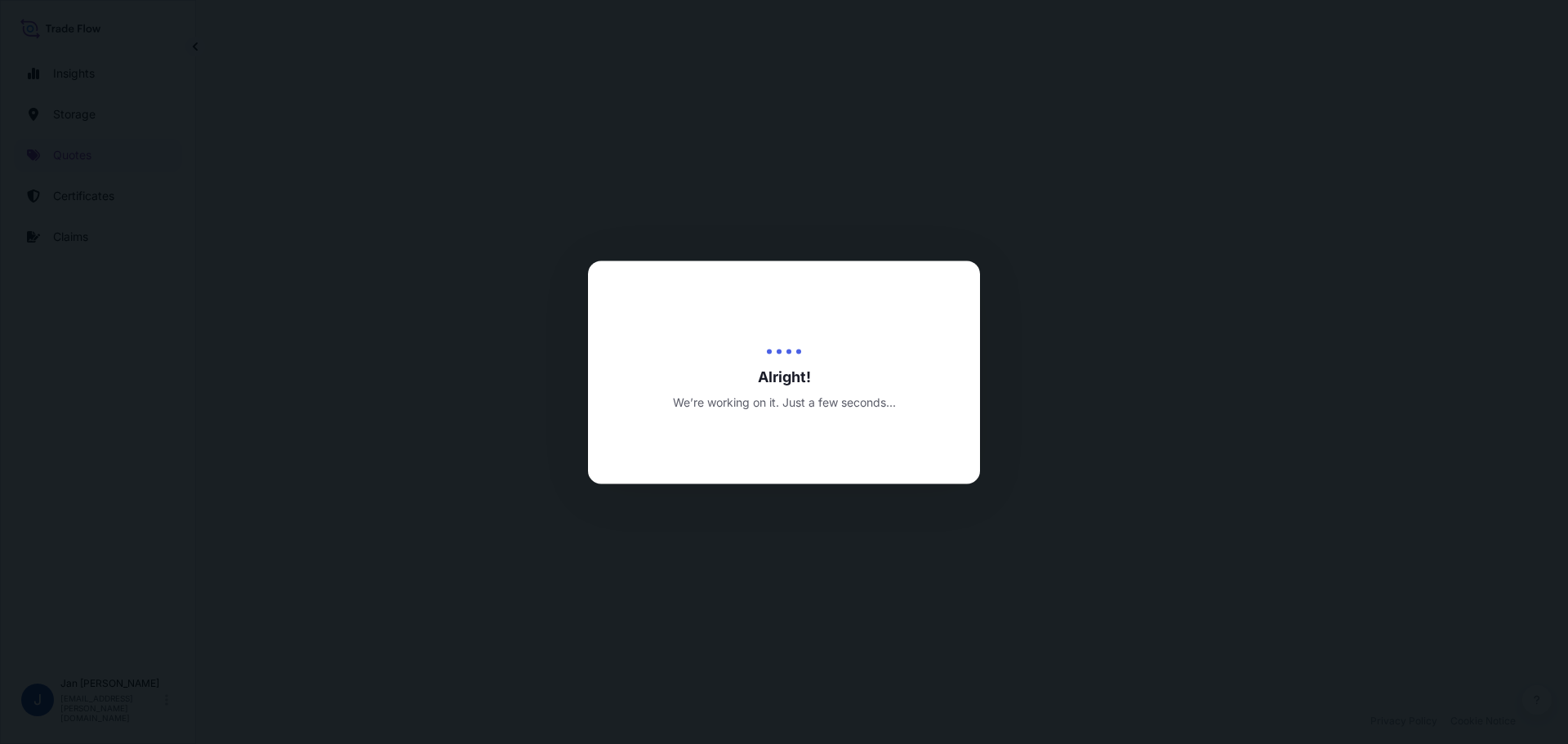
select select "Water"
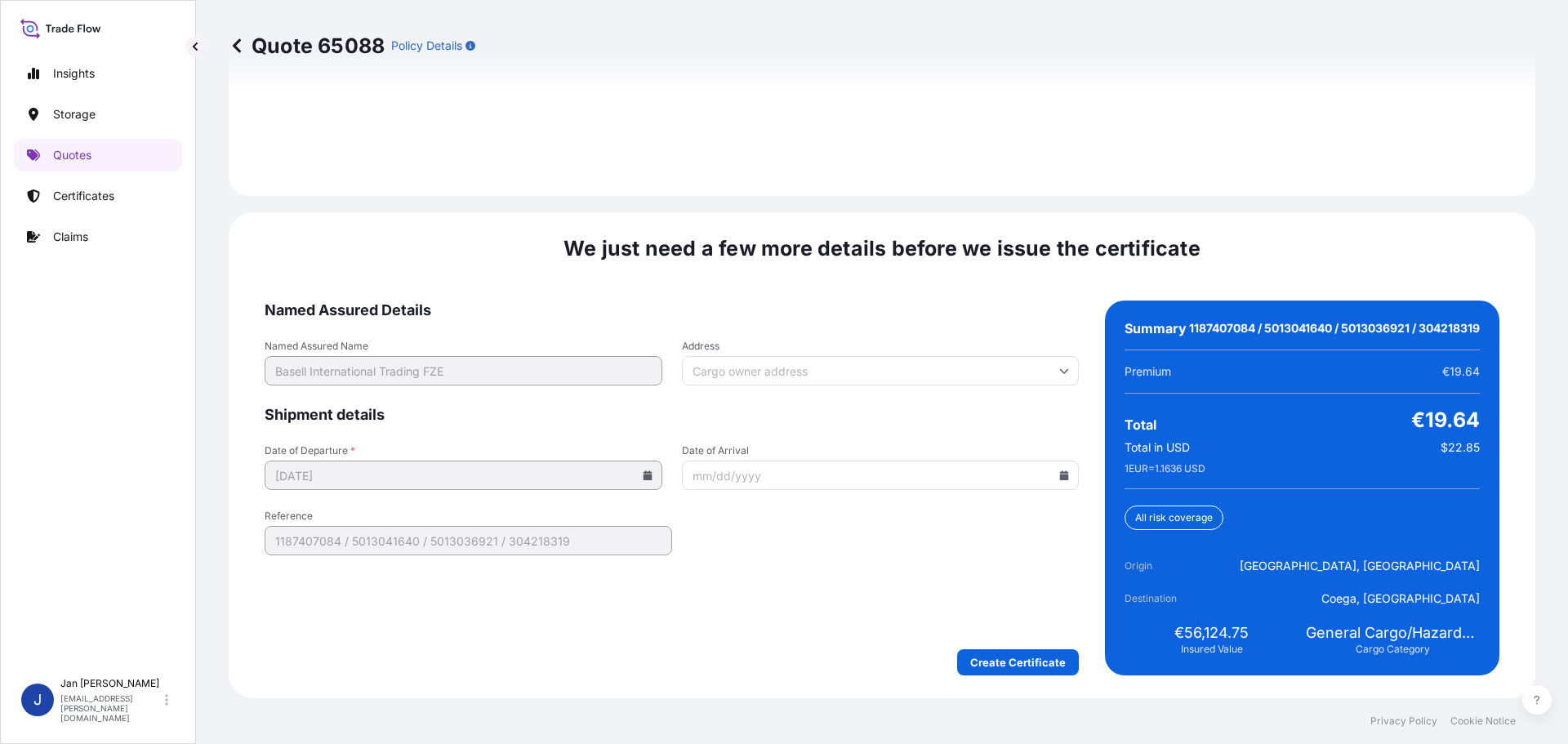
scroll to position [2405, 0]
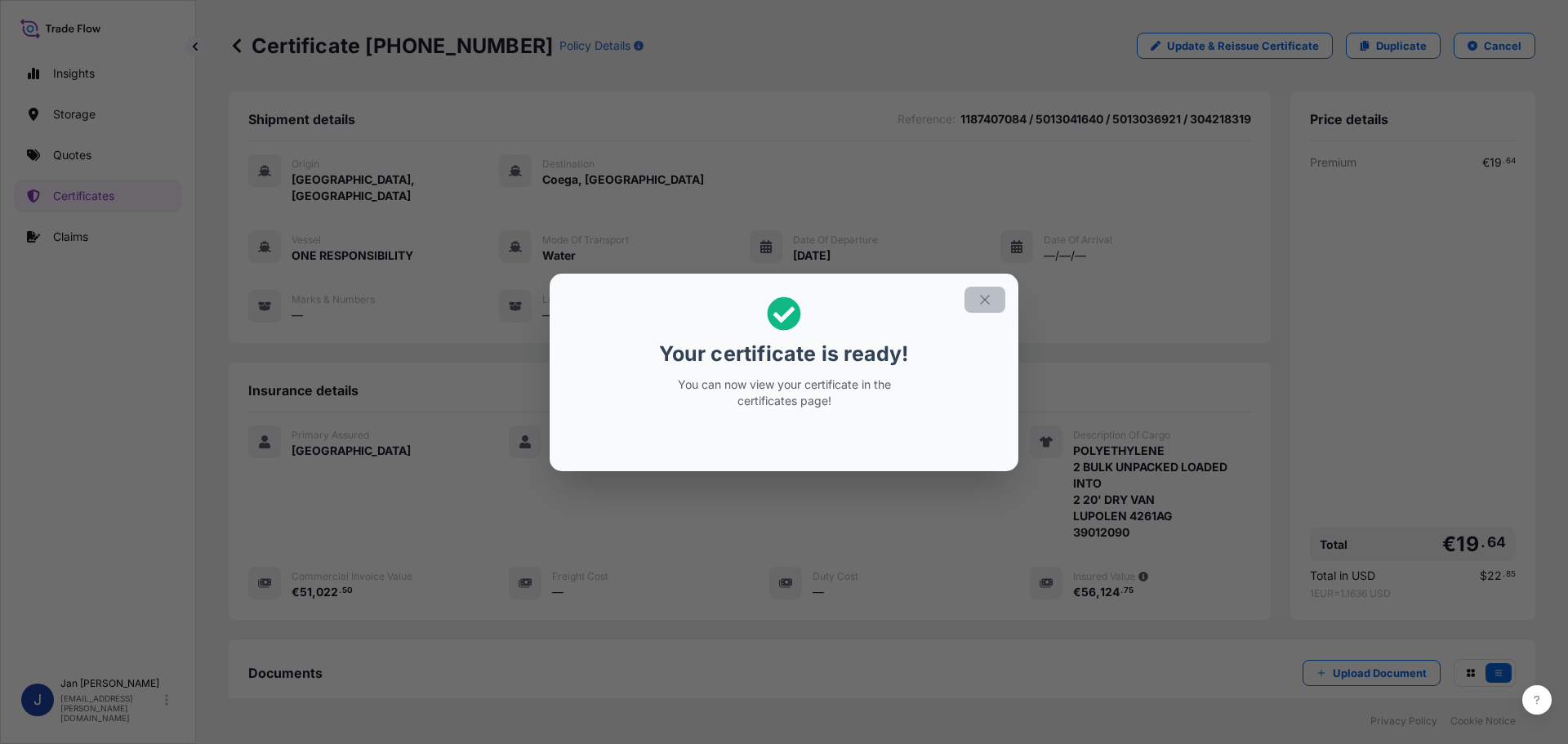
click at [984, 296] on icon "button" at bounding box center [984, 299] width 14 height 14
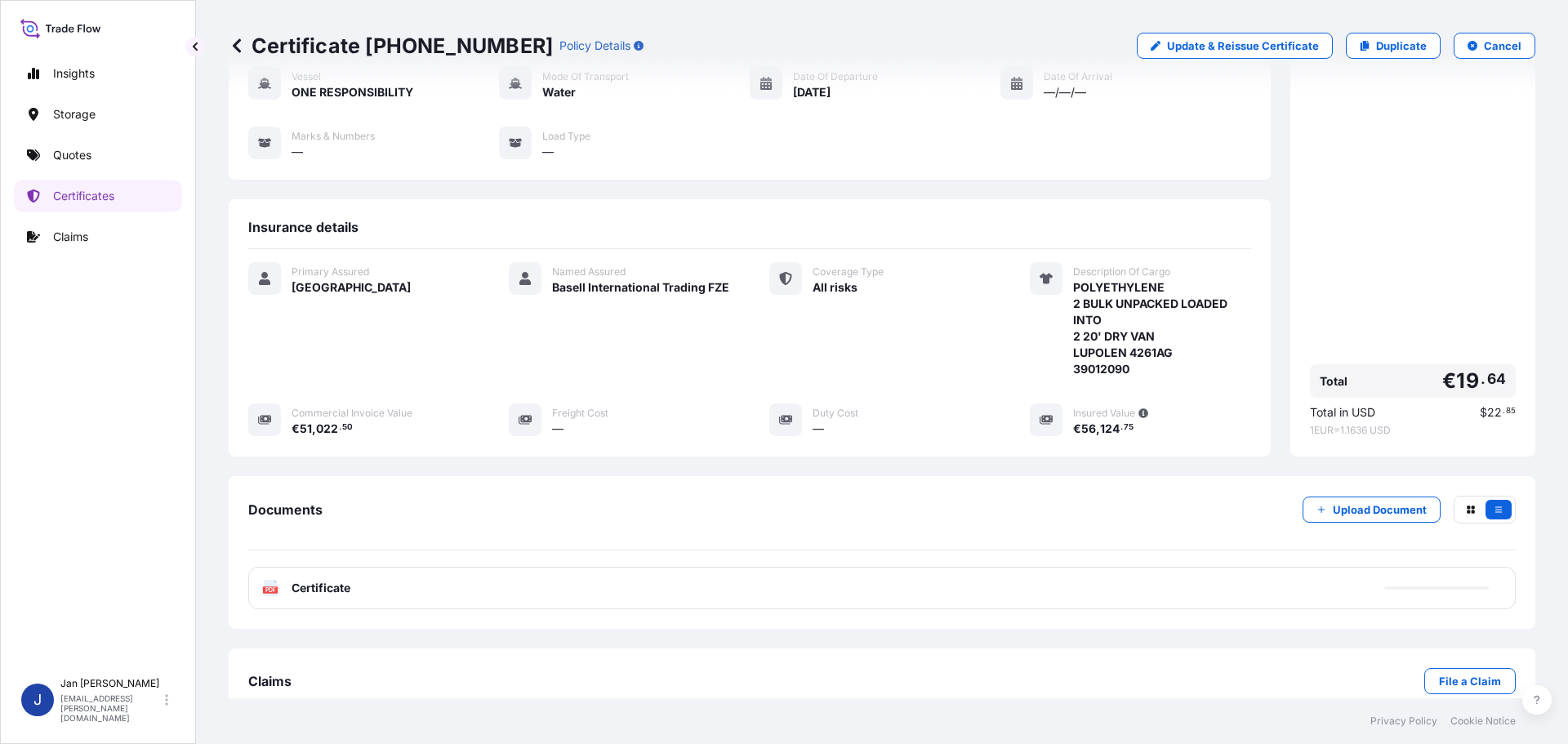
scroll to position [179, 0]
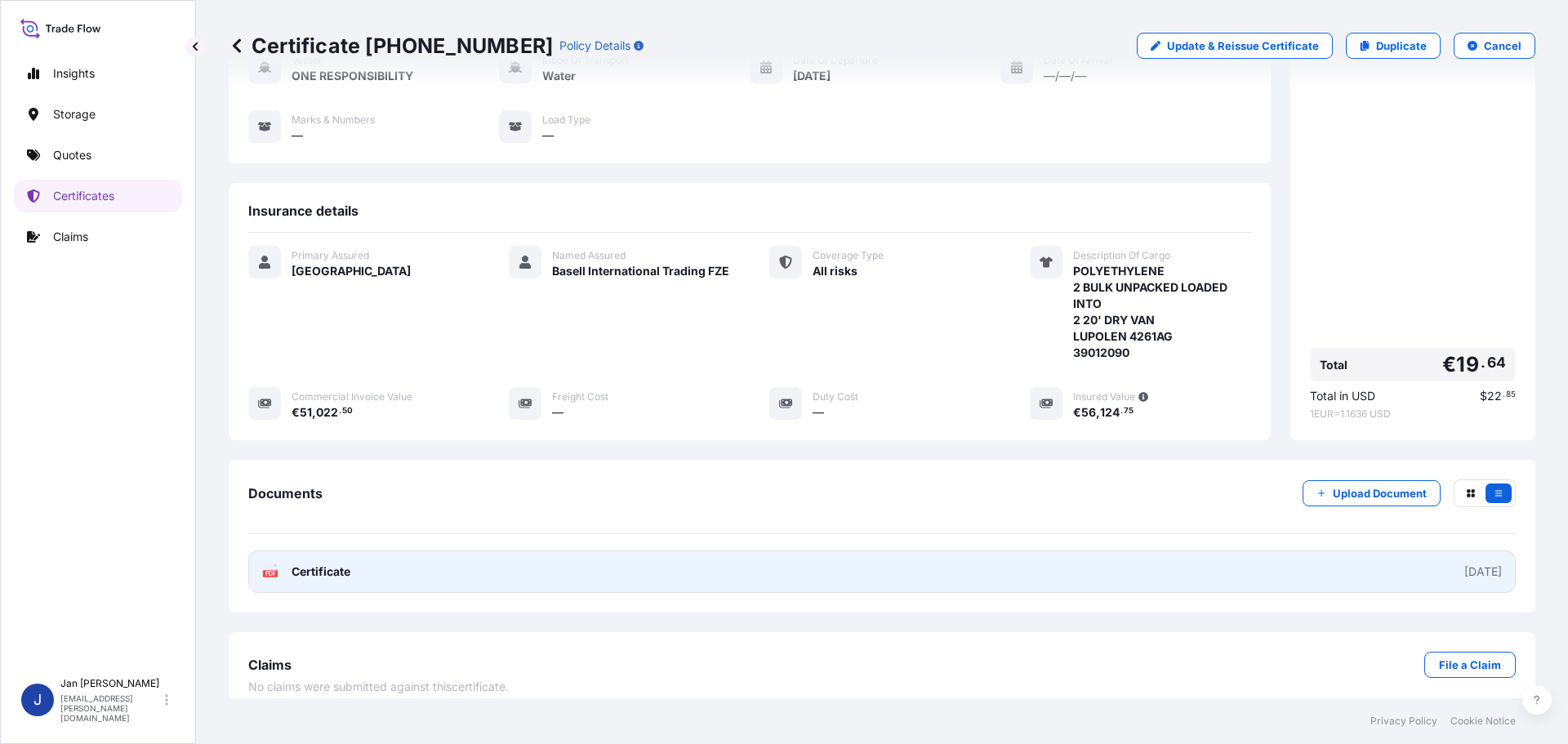
click at [398, 554] on link "PDF Certificate [DATE]" at bounding box center [882, 572] width 1267 height 42
